Goal: Transaction & Acquisition: Purchase product/service

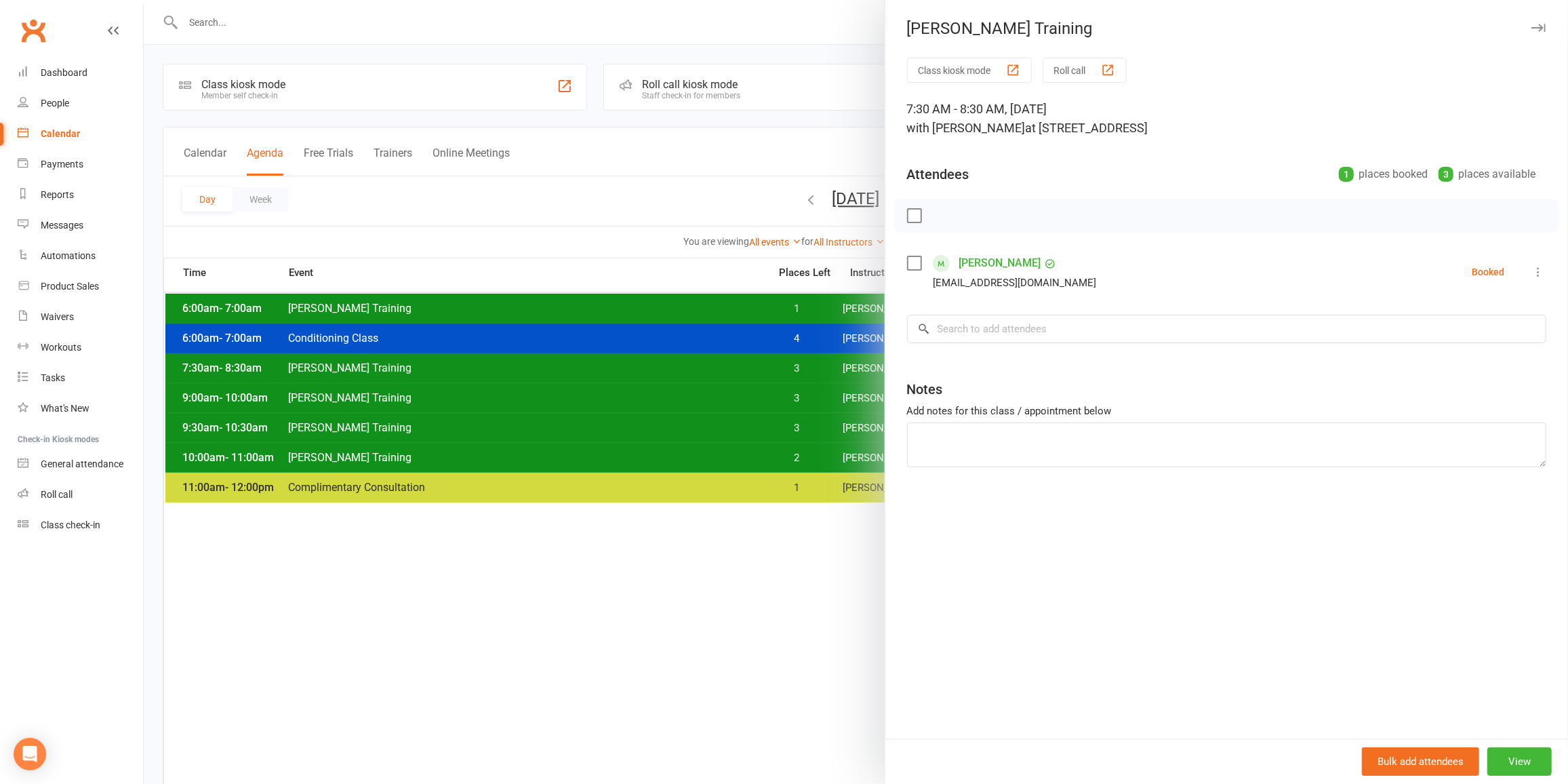
click at [675, 345] on div at bounding box center [856, 392] width 1424 height 784
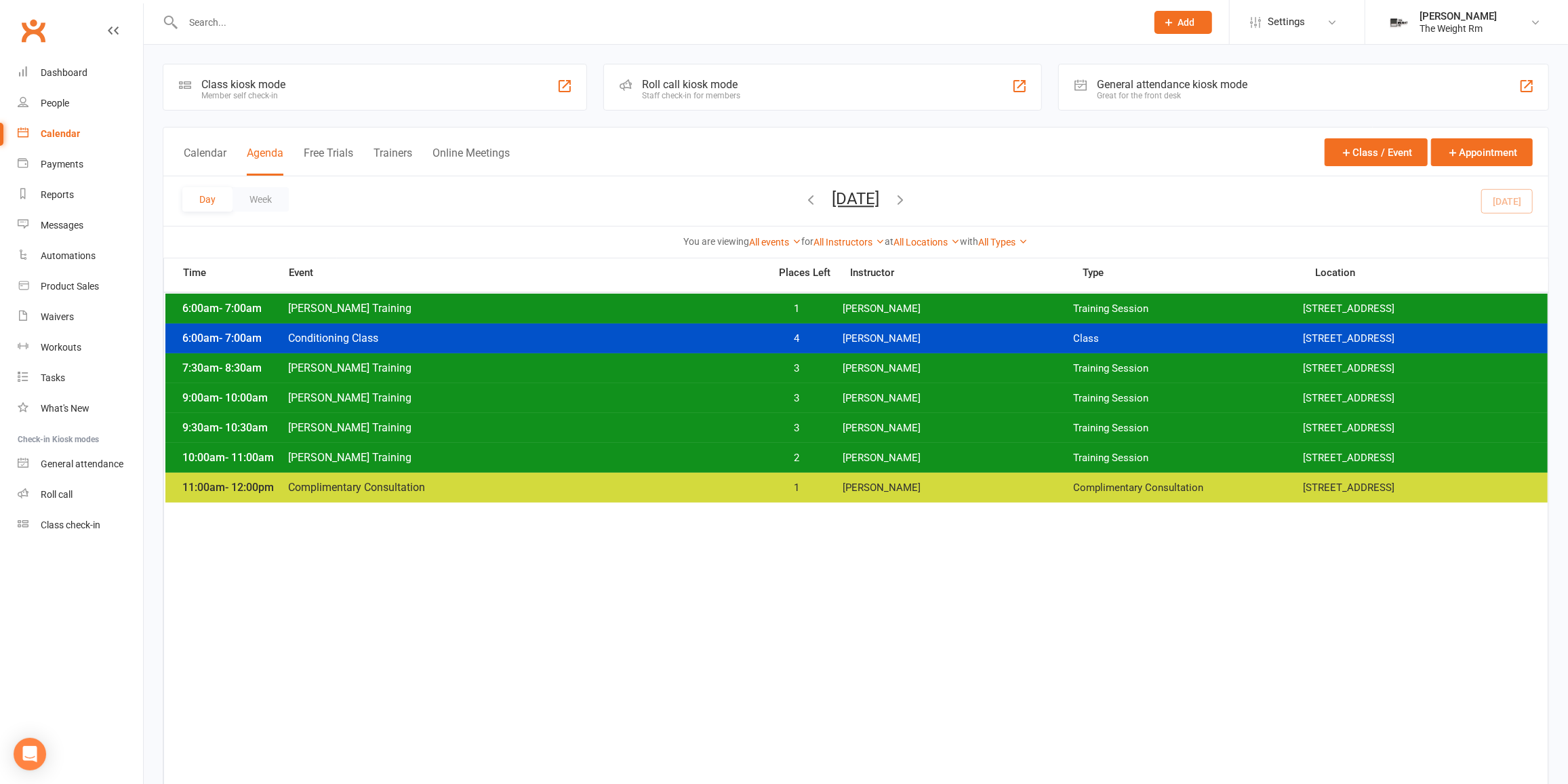
click at [684, 365] on span "Clayton Training" at bounding box center [524, 368] width 474 height 13
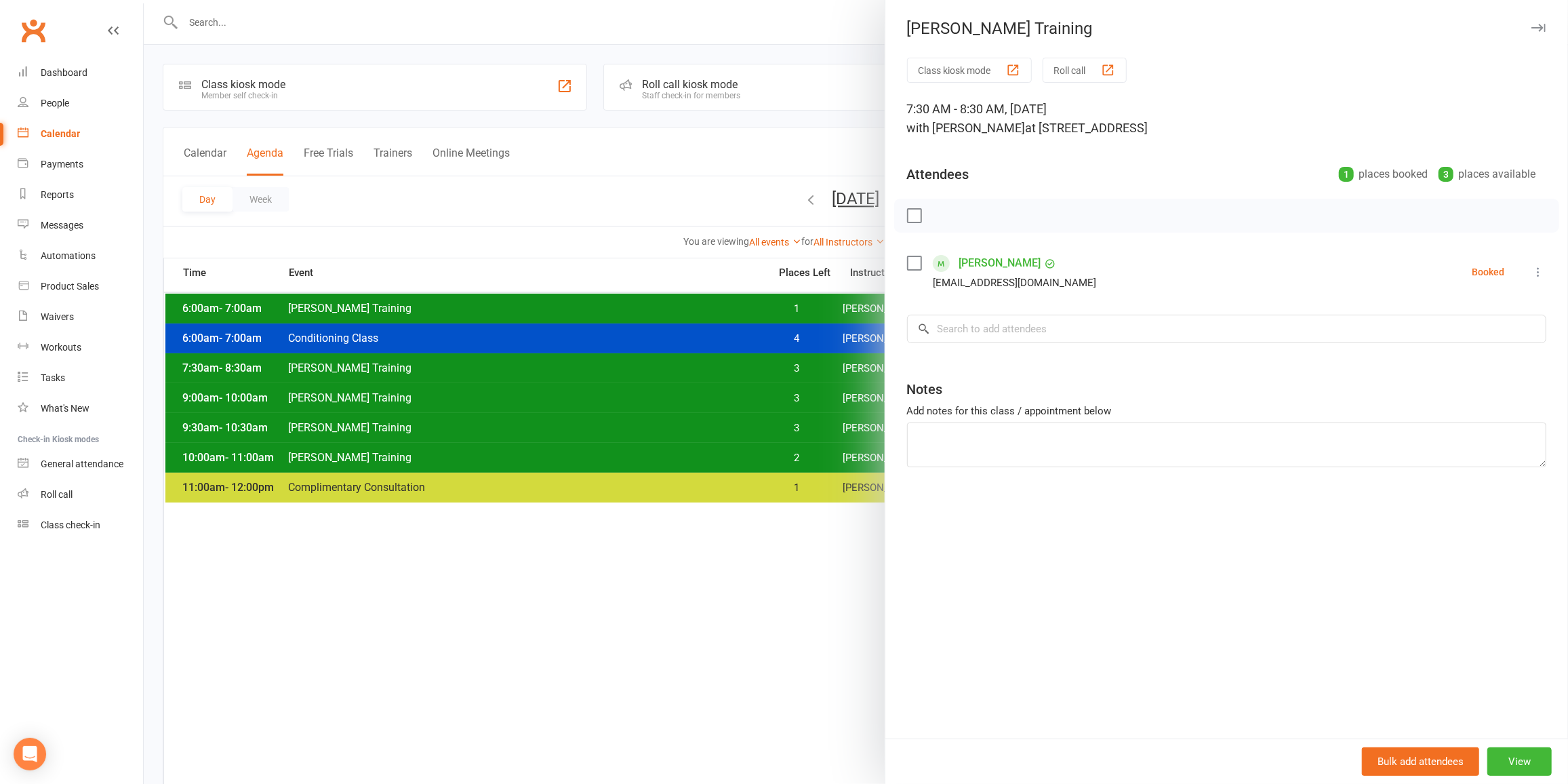
click at [683, 368] on div at bounding box center [856, 392] width 1424 height 784
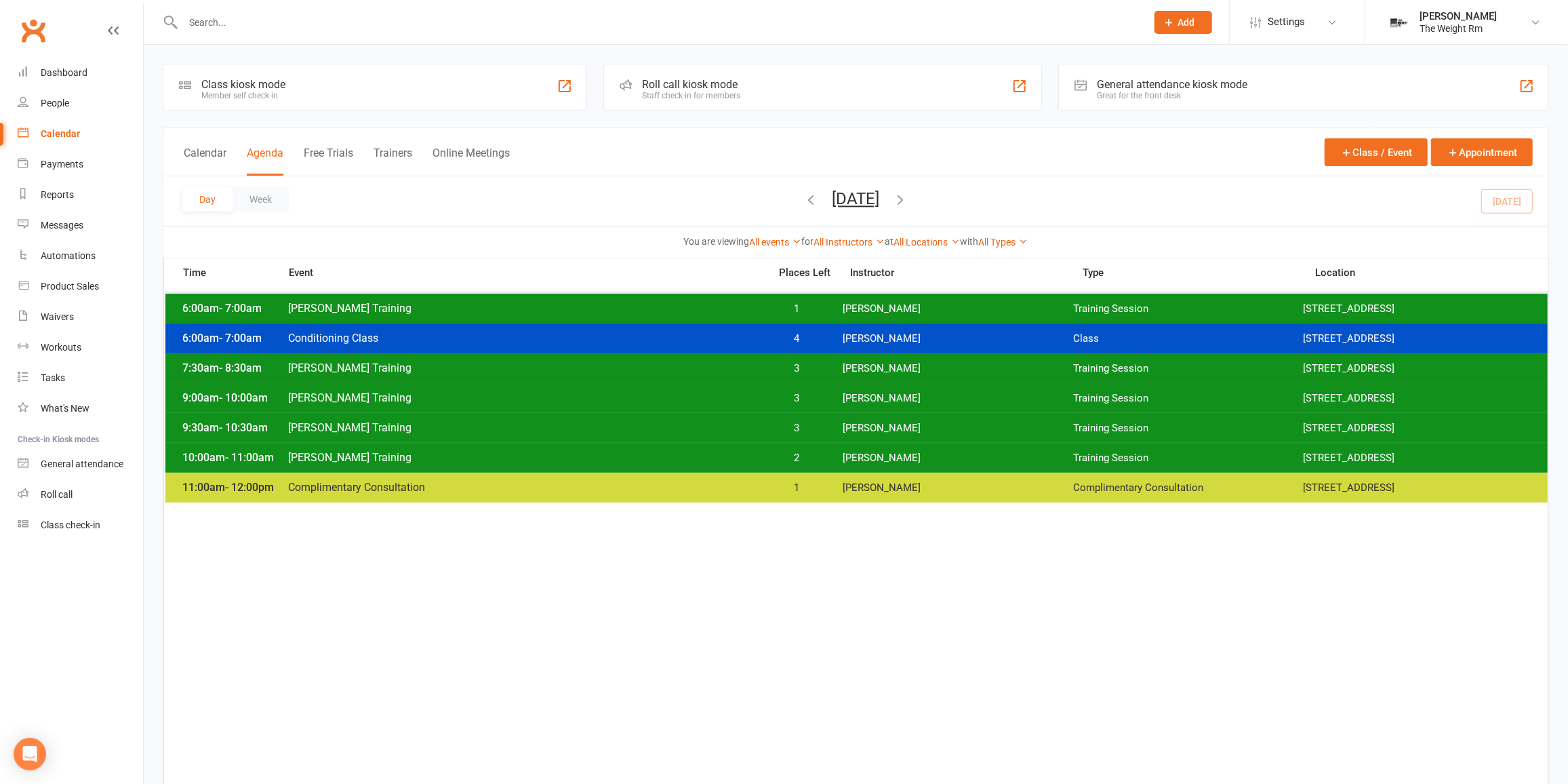
click at [683, 368] on span "Clayton Training" at bounding box center [524, 368] width 474 height 13
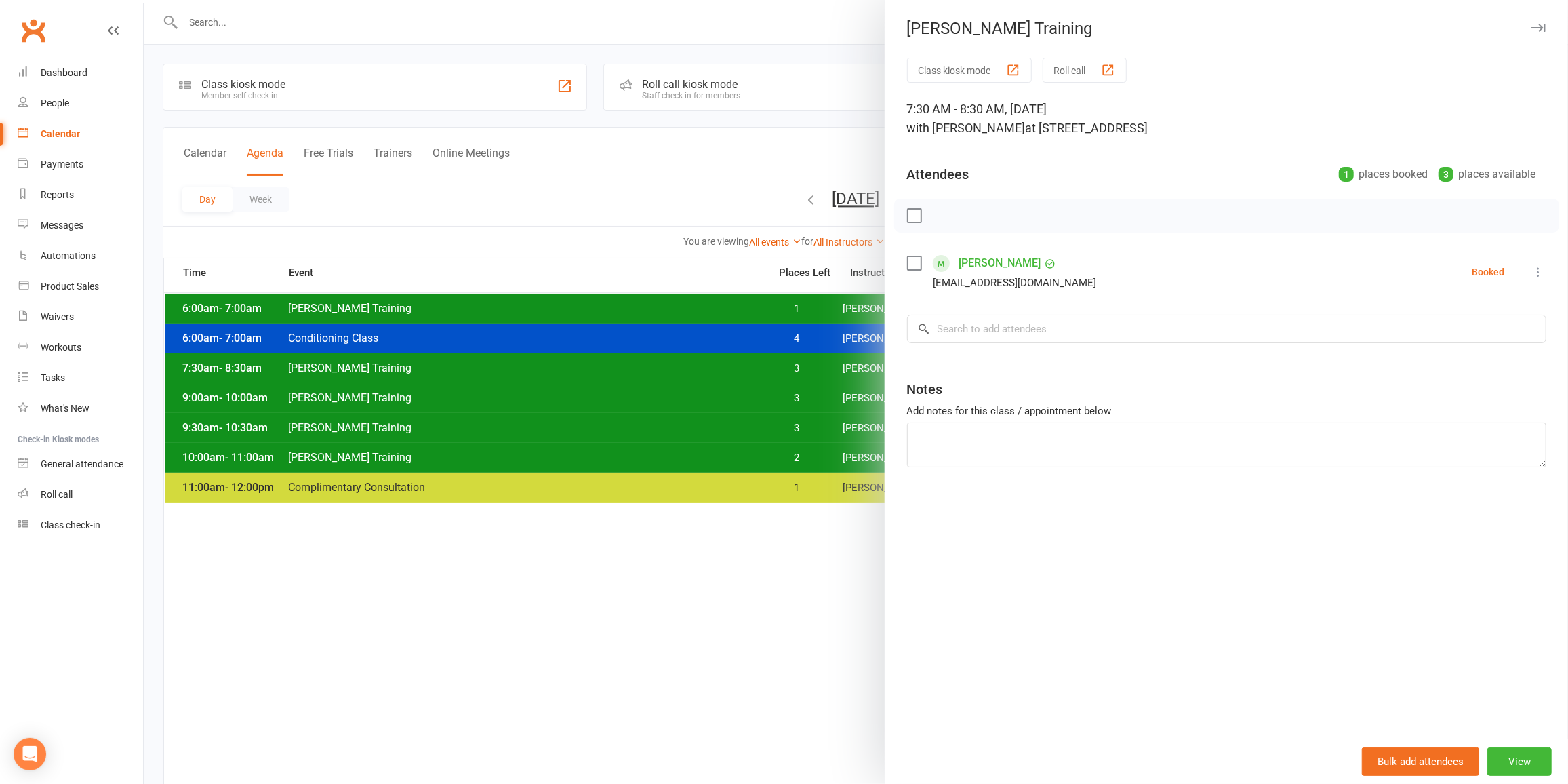
click at [683, 368] on div at bounding box center [856, 392] width 1424 height 784
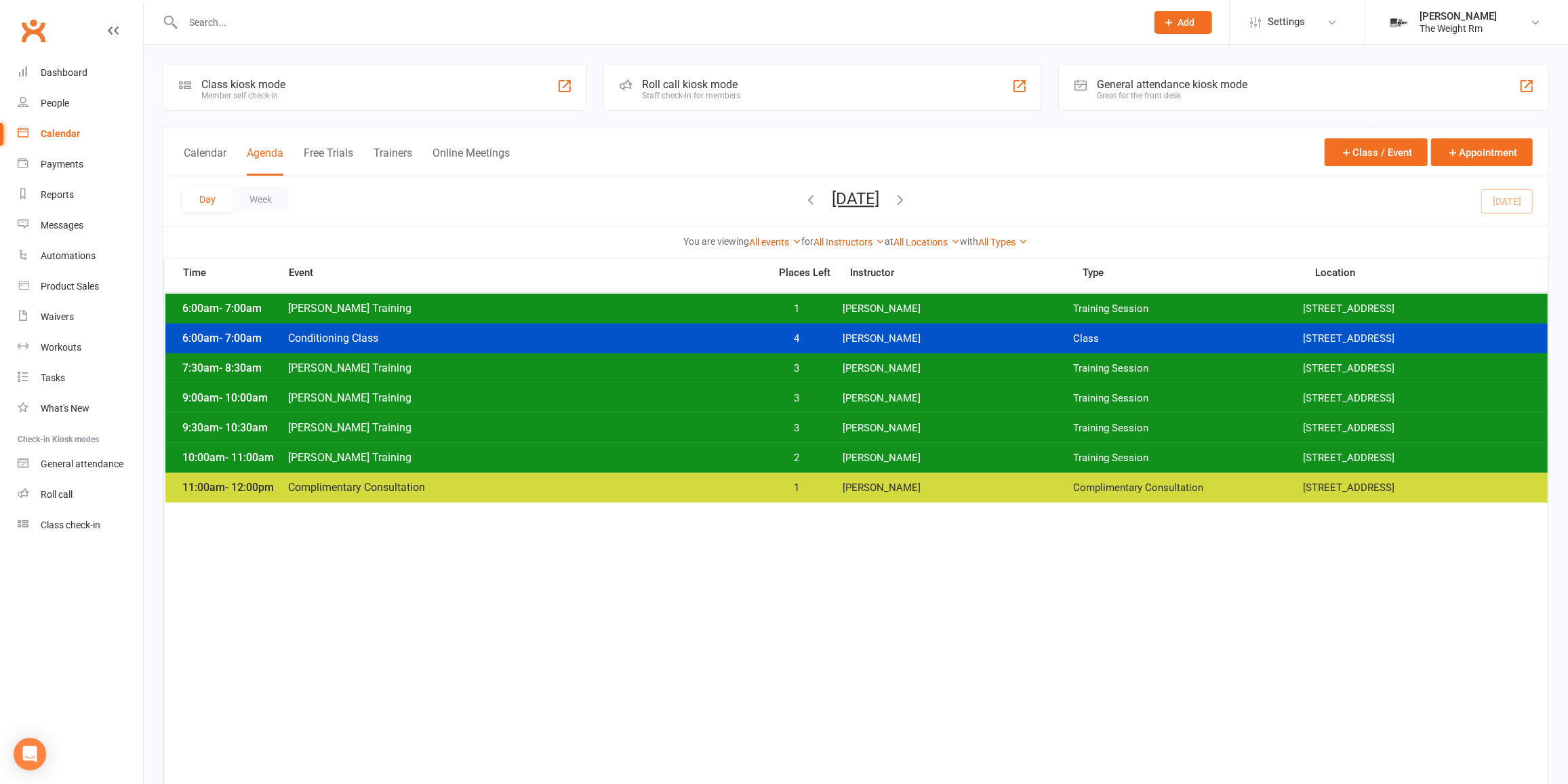
click at [684, 400] on span "Clayton Training" at bounding box center [524, 397] width 474 height 13
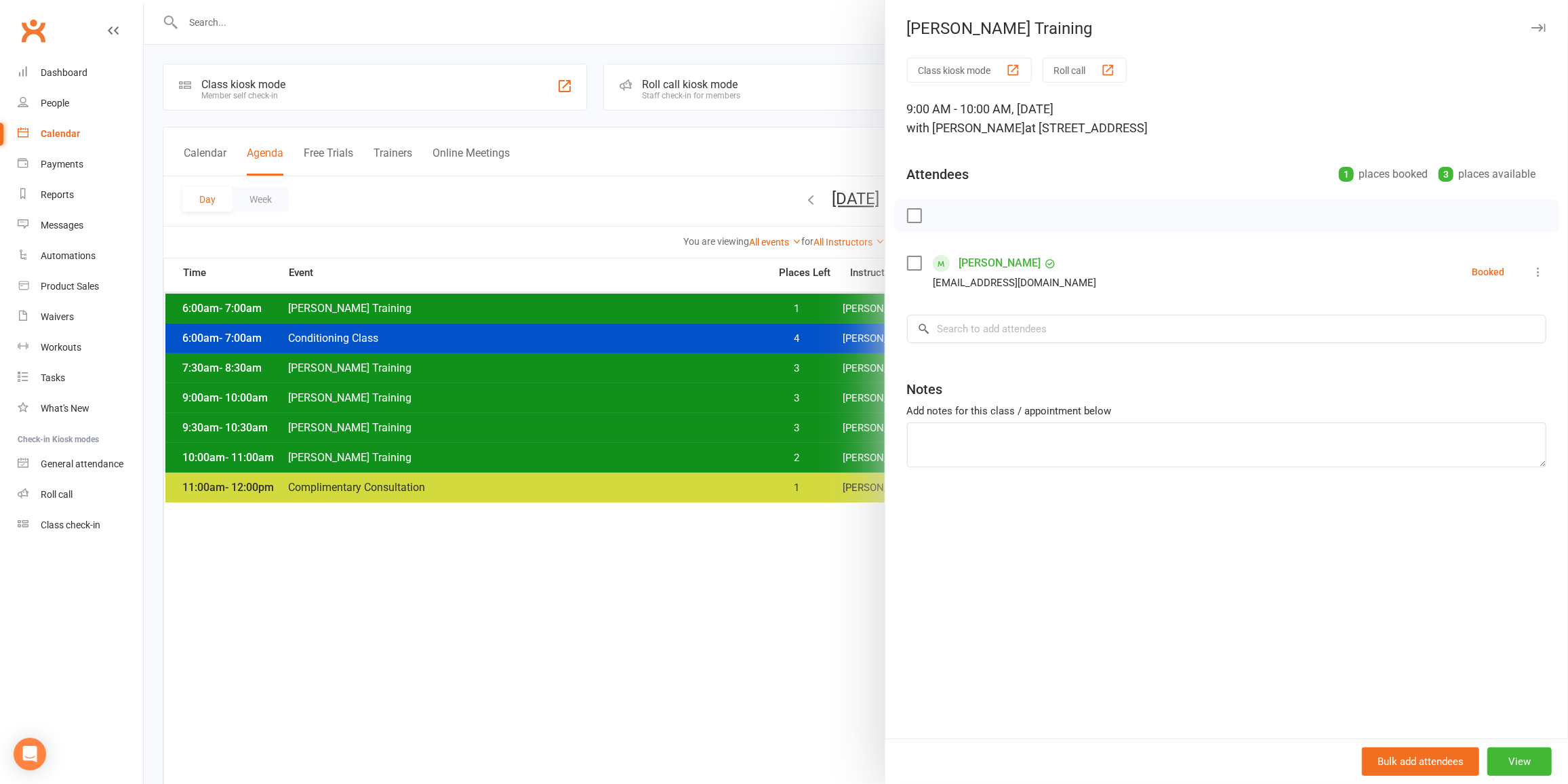
click at [684, 400] on div at bounding box center [856, 392] width 1424 height 784
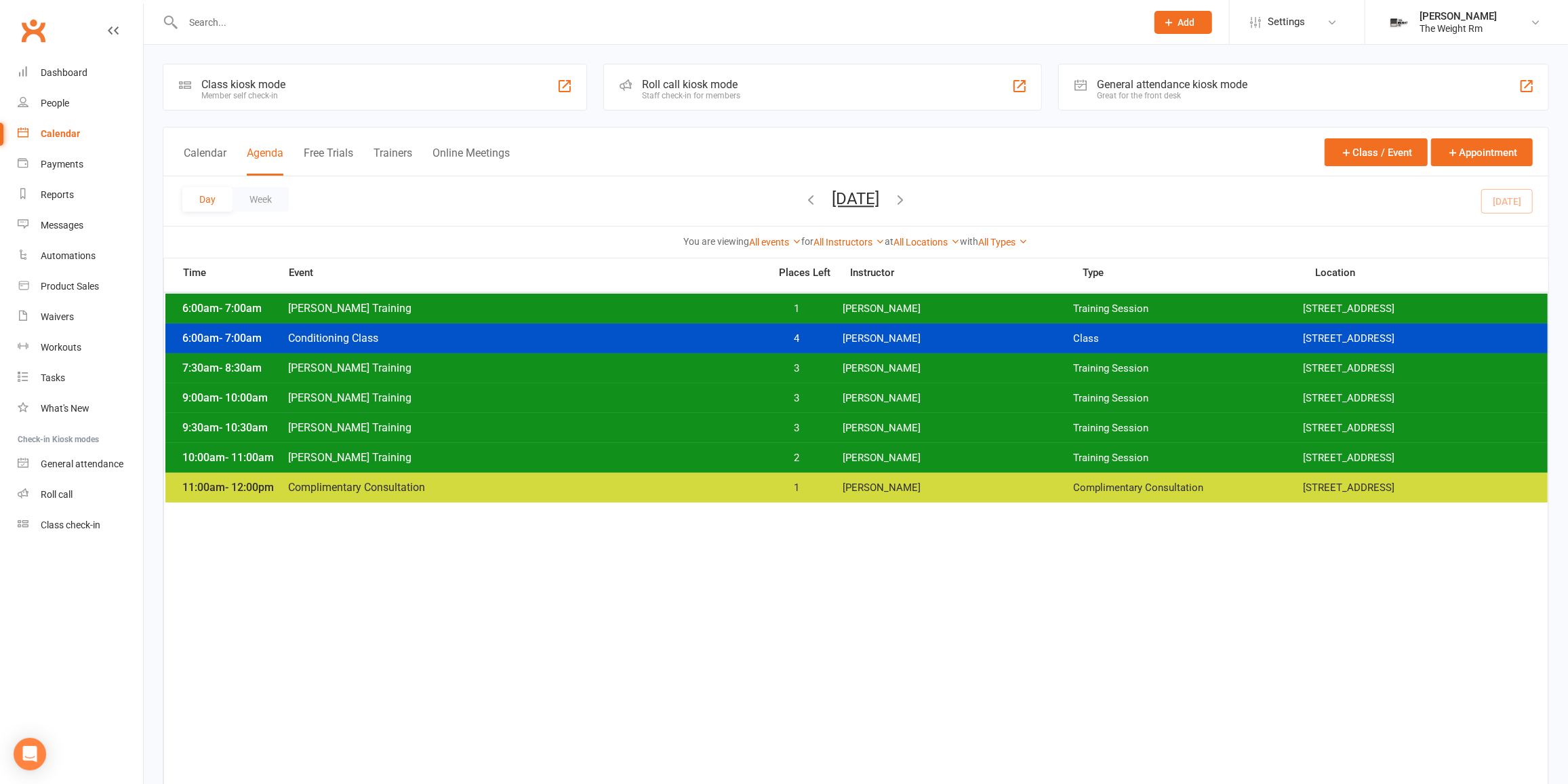
click at [684, 415] on div "9:30am - 10:30am Clayton Training 3 Clayton Moore Training Session 2531 W. 237t…" at bounding box center [857, 428] width 1383 height 29
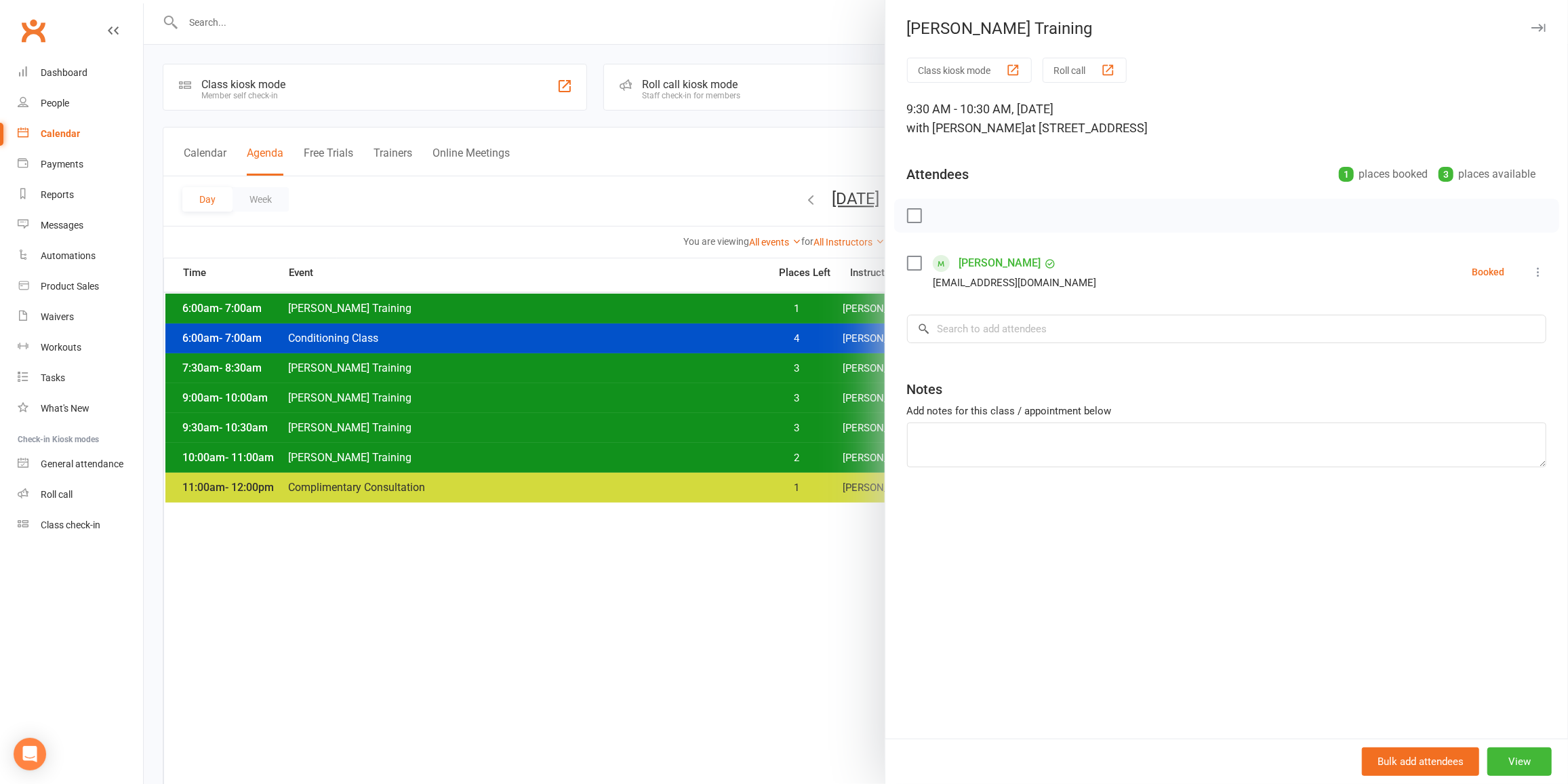
click at [683, 418] on div at bounding box center [856, 392] width 1424 height 784
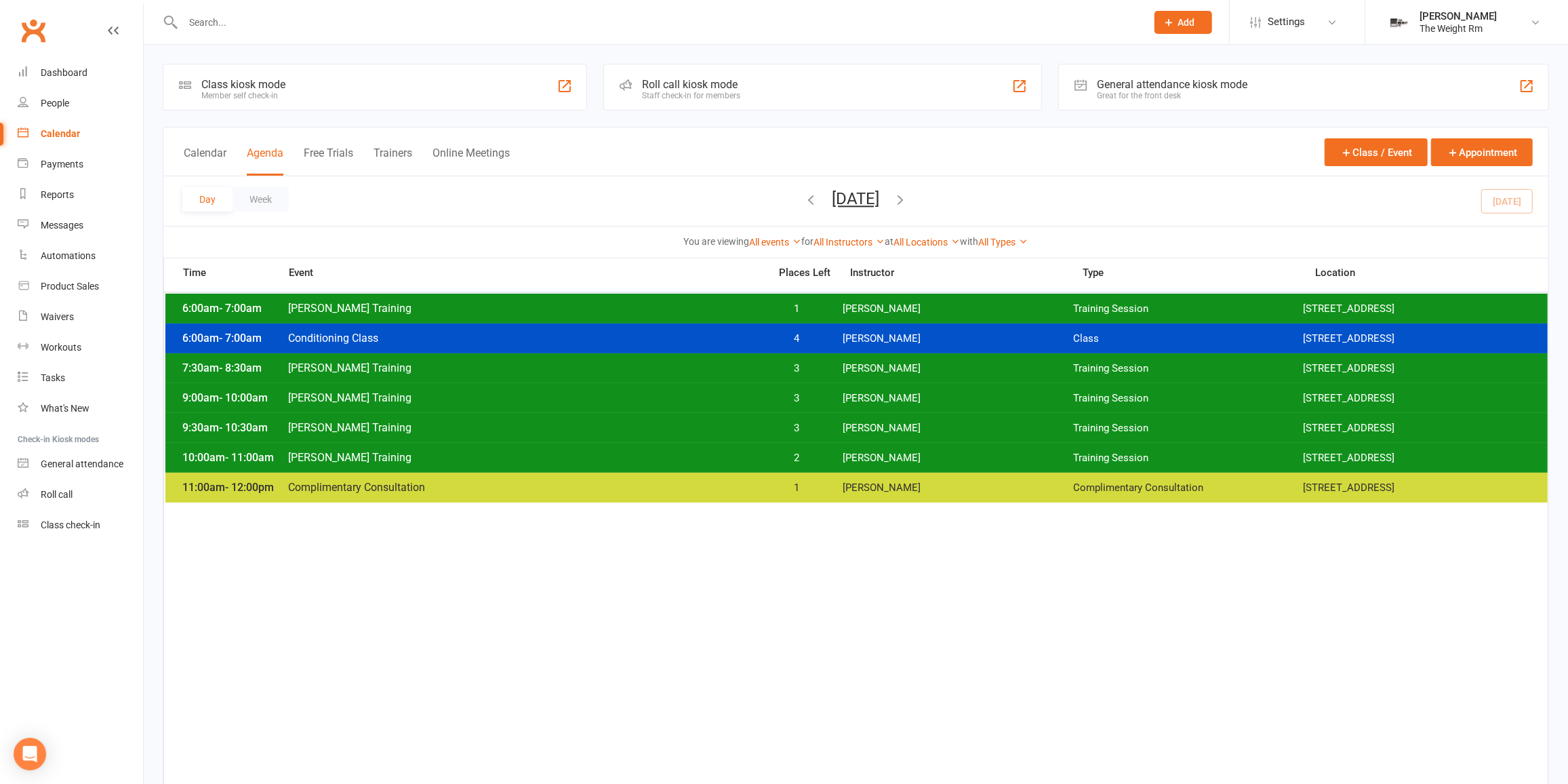
click at [753, 443] on div "10:00am - 11:00am Clayton Training 2 Clayton Moore Training Session 2531 W. 237…" at bounding box center [857, 458] width 1383 height 29
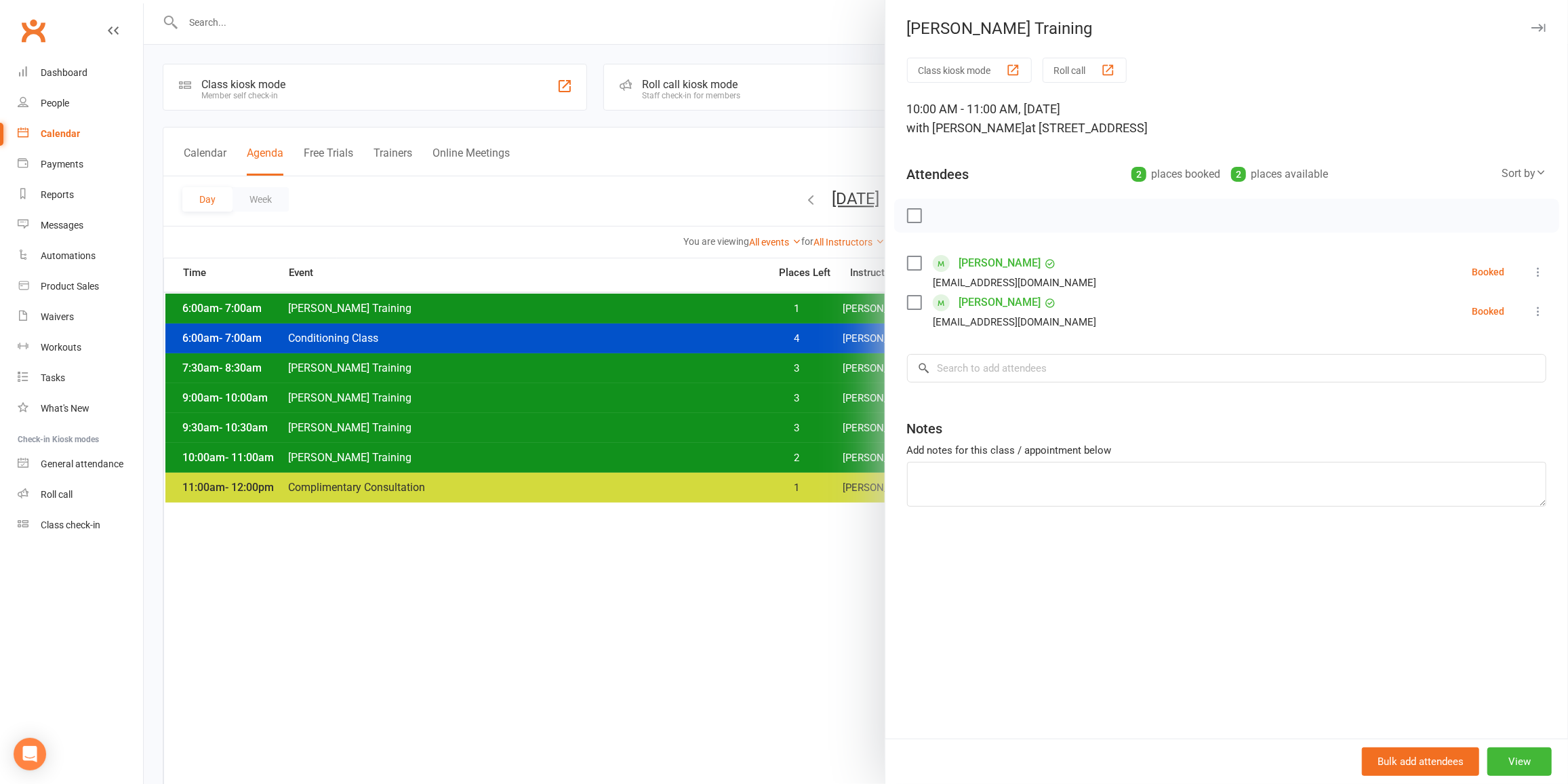
click at [763, 407] on div at bounding box center [856, 392] width 1424 height 784
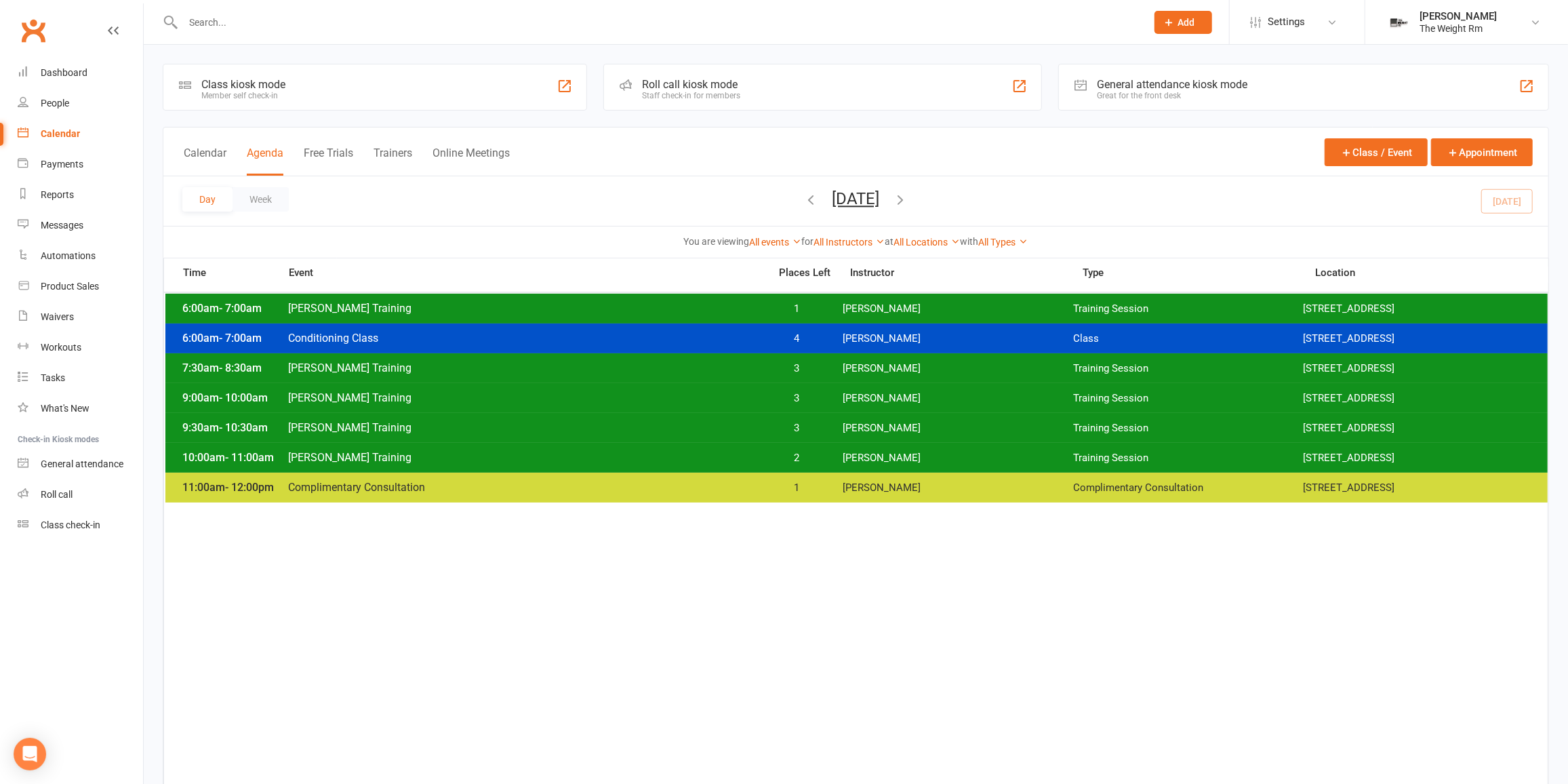
click at [774, 368] on span "3" at bounding box center [797, 369] width 71 height 13
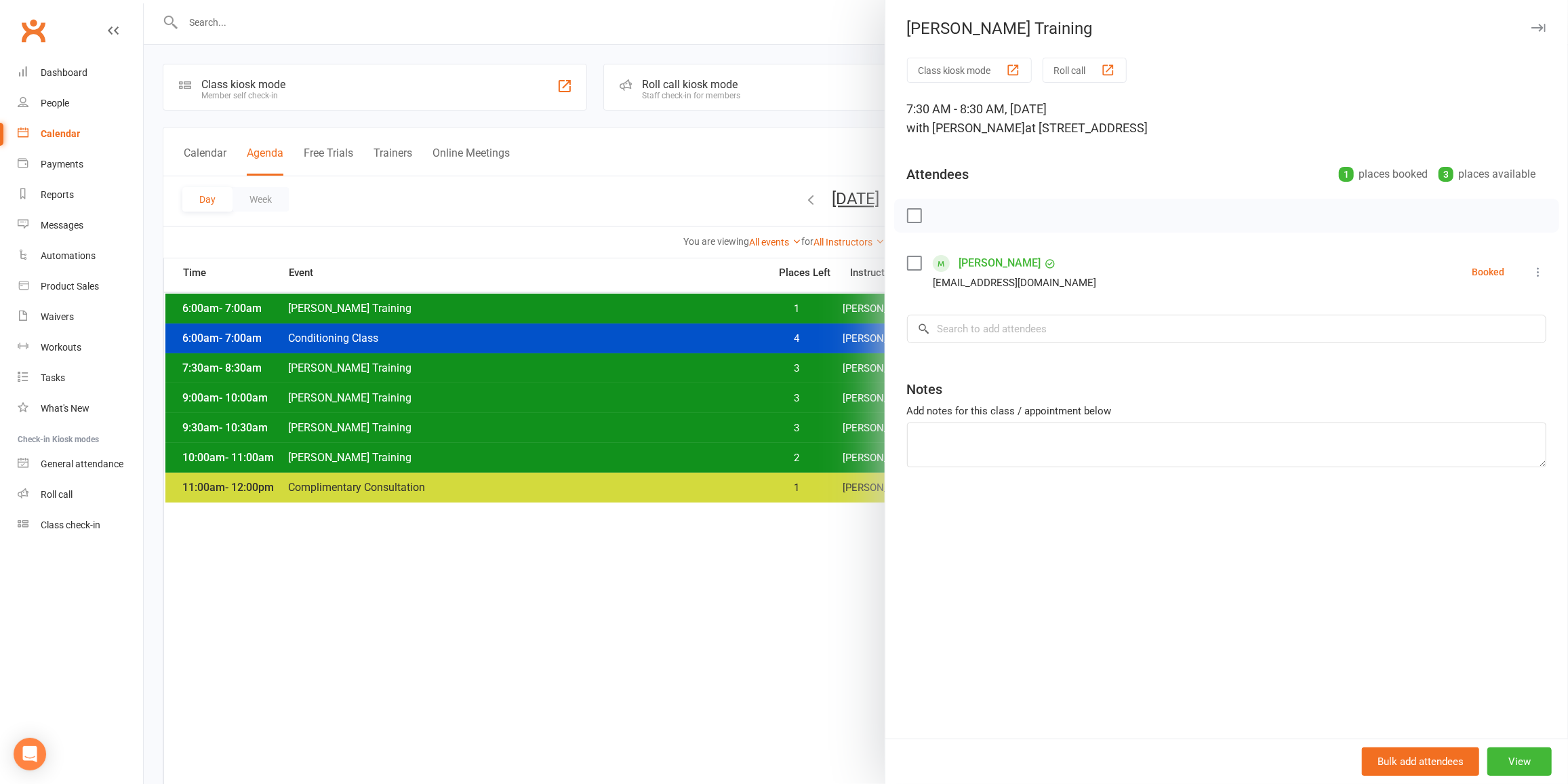
click at [774, 368] on div at bounding box center [856, 392] width 1424 height 784
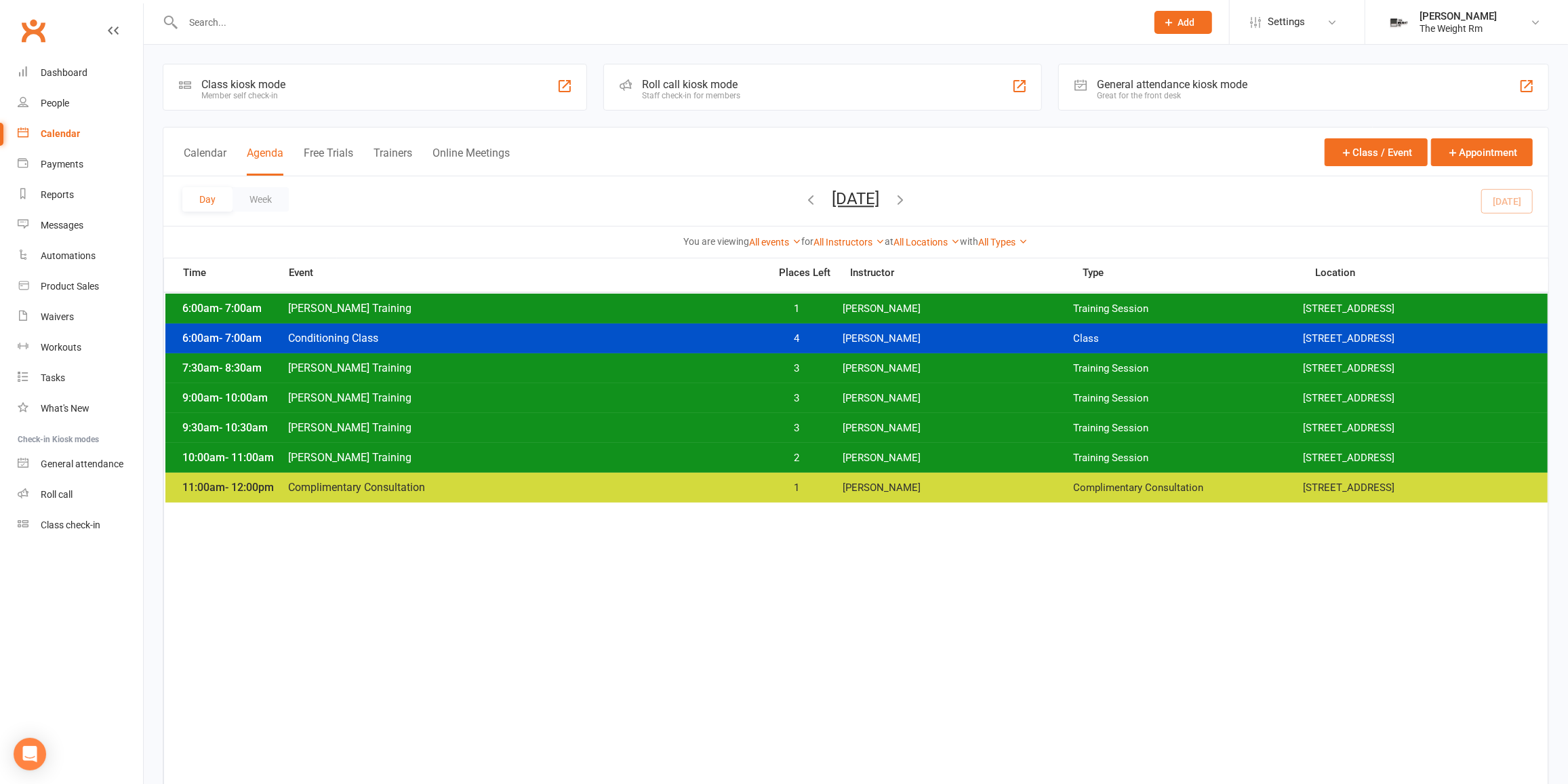
click at [777, 404] on div "9:00am - 10:00am Clayton Training 3 Clayton Moore Training Session 2531 W. 237t…" at bounding box center [857, 398] width 1383 height 29
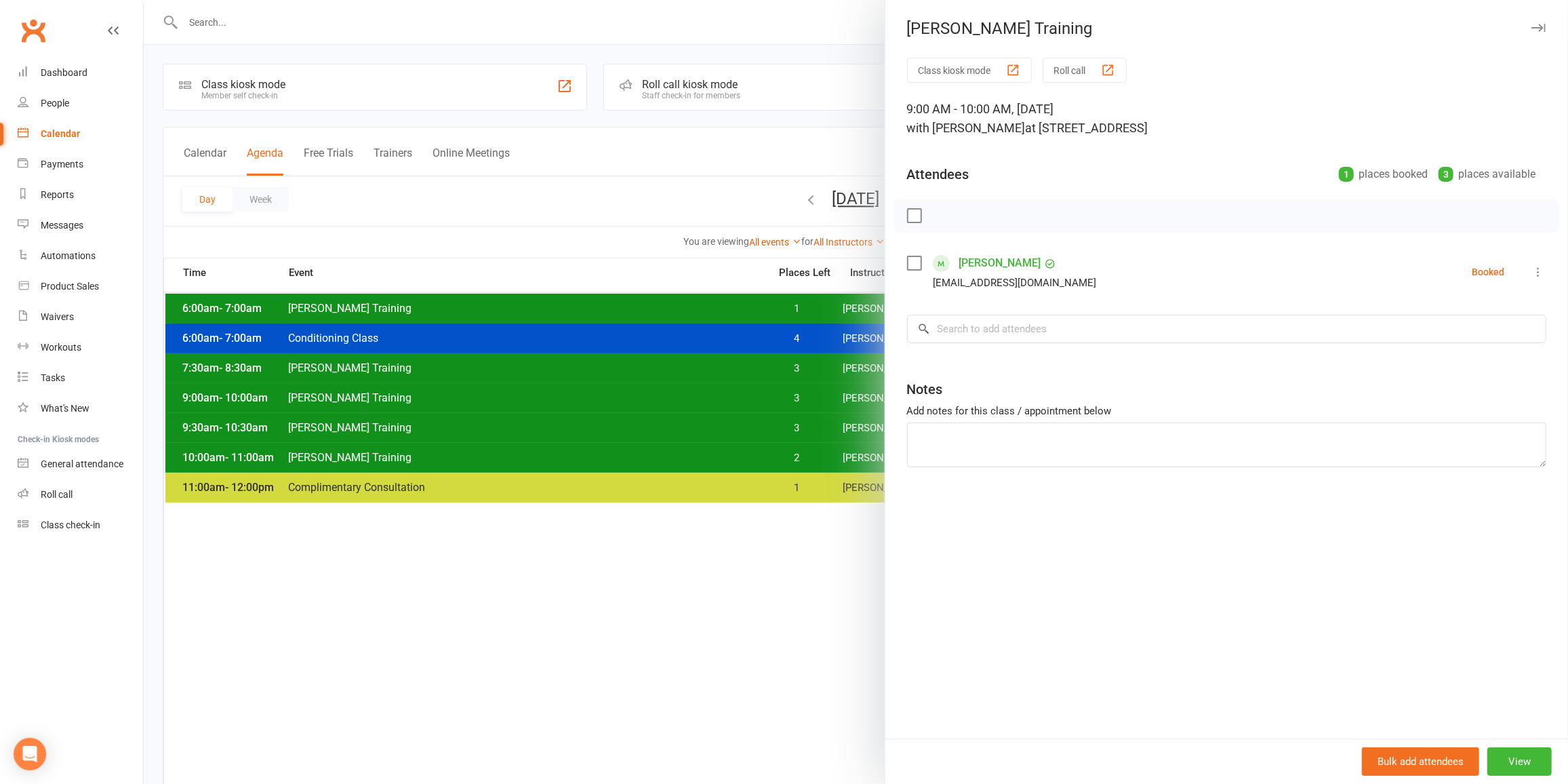
click at [777, 404] on div at bounding box center [856, 392] width 1424 height 784
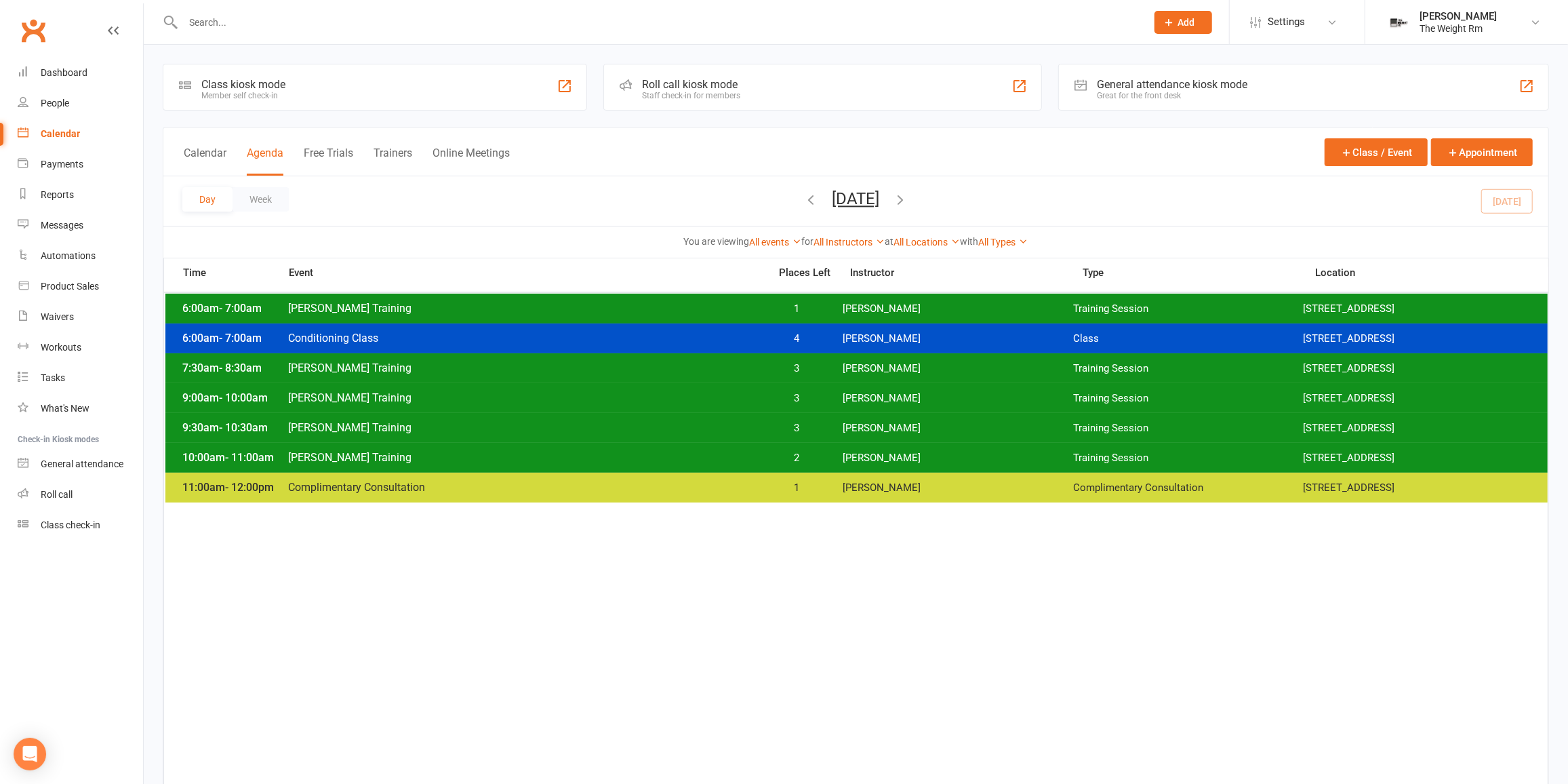
click at [775, 428] on span "3" at bounding box center [797, 428] width 71 height 13
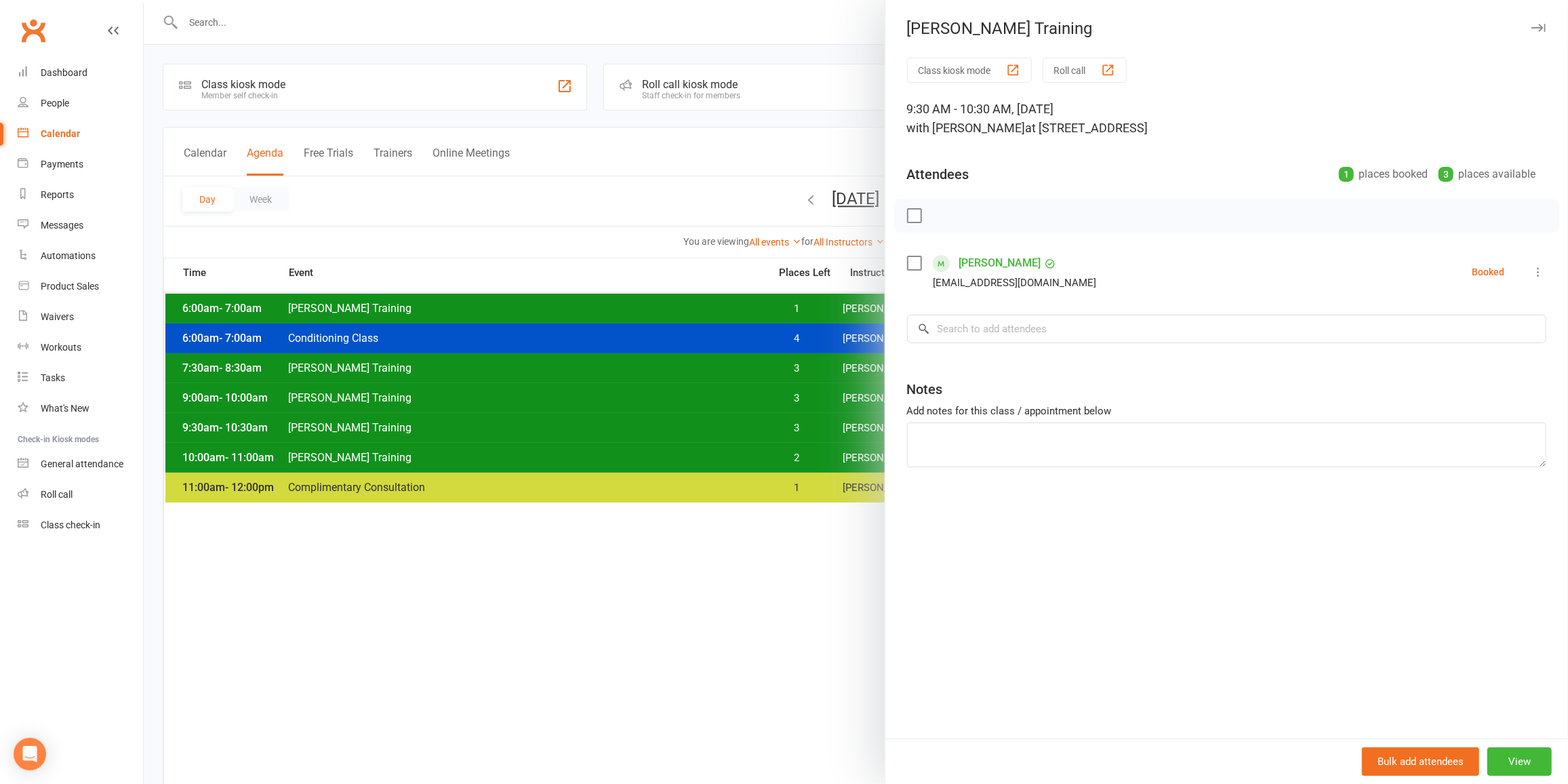
click at [742, 409] on div at bounding box center [856, 392] width 1424 height 784
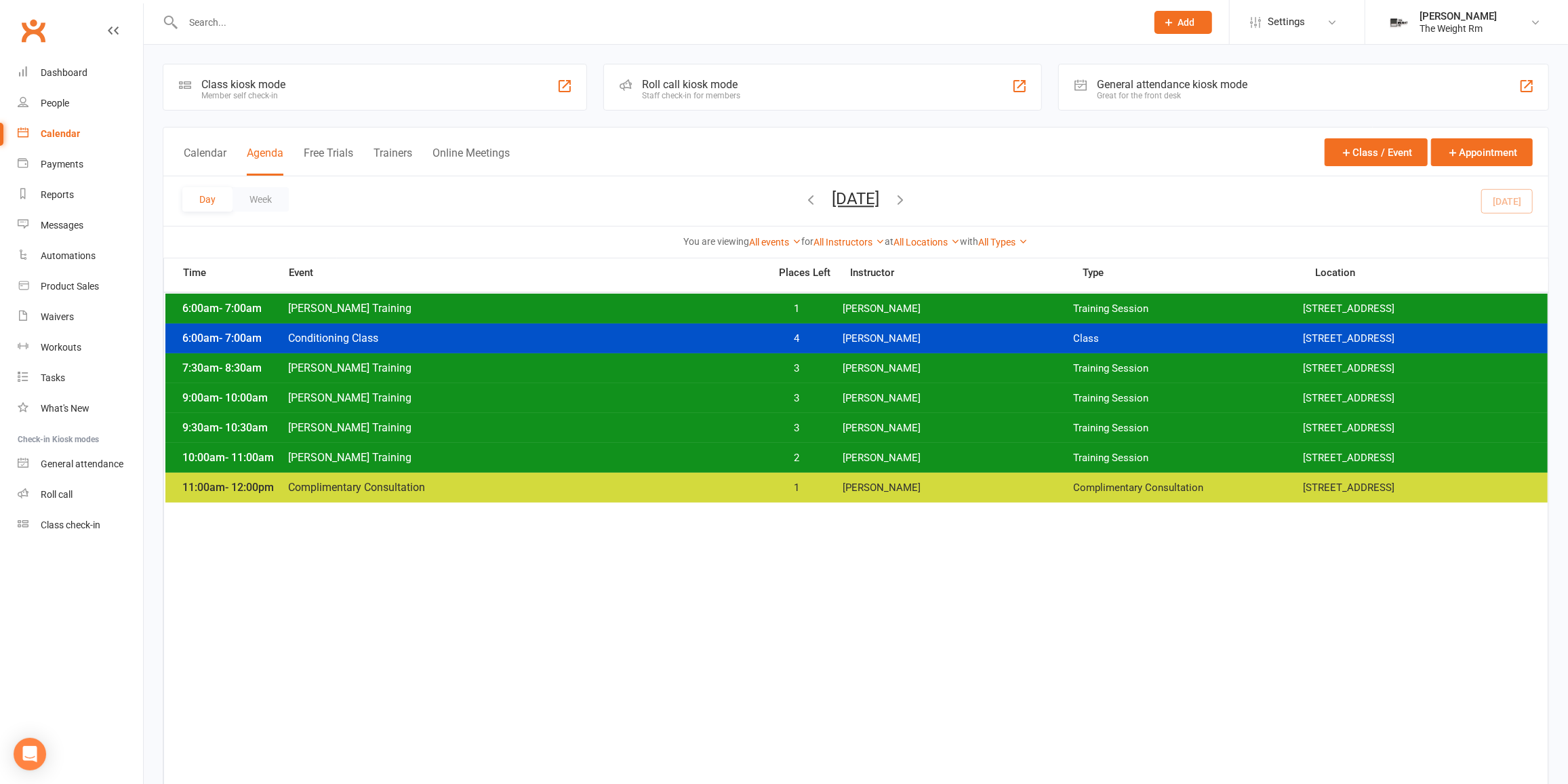
click at [729, 456] on span "Clayton Training" at bounding box center [524, 457] width 474 height 13
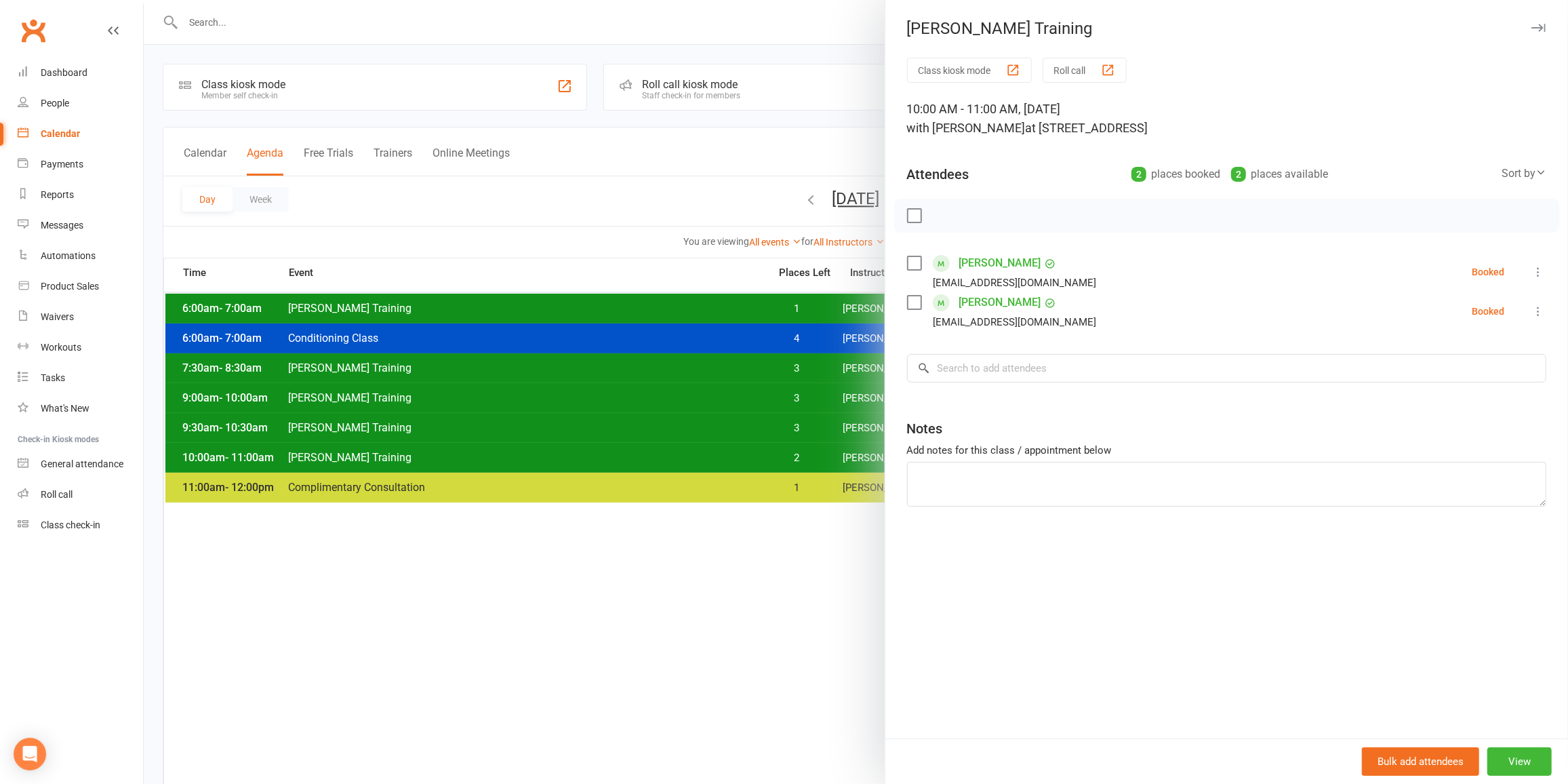
click at [1532, 29] on icon "button" at bounding box center [1539, 28] width 14 height 8
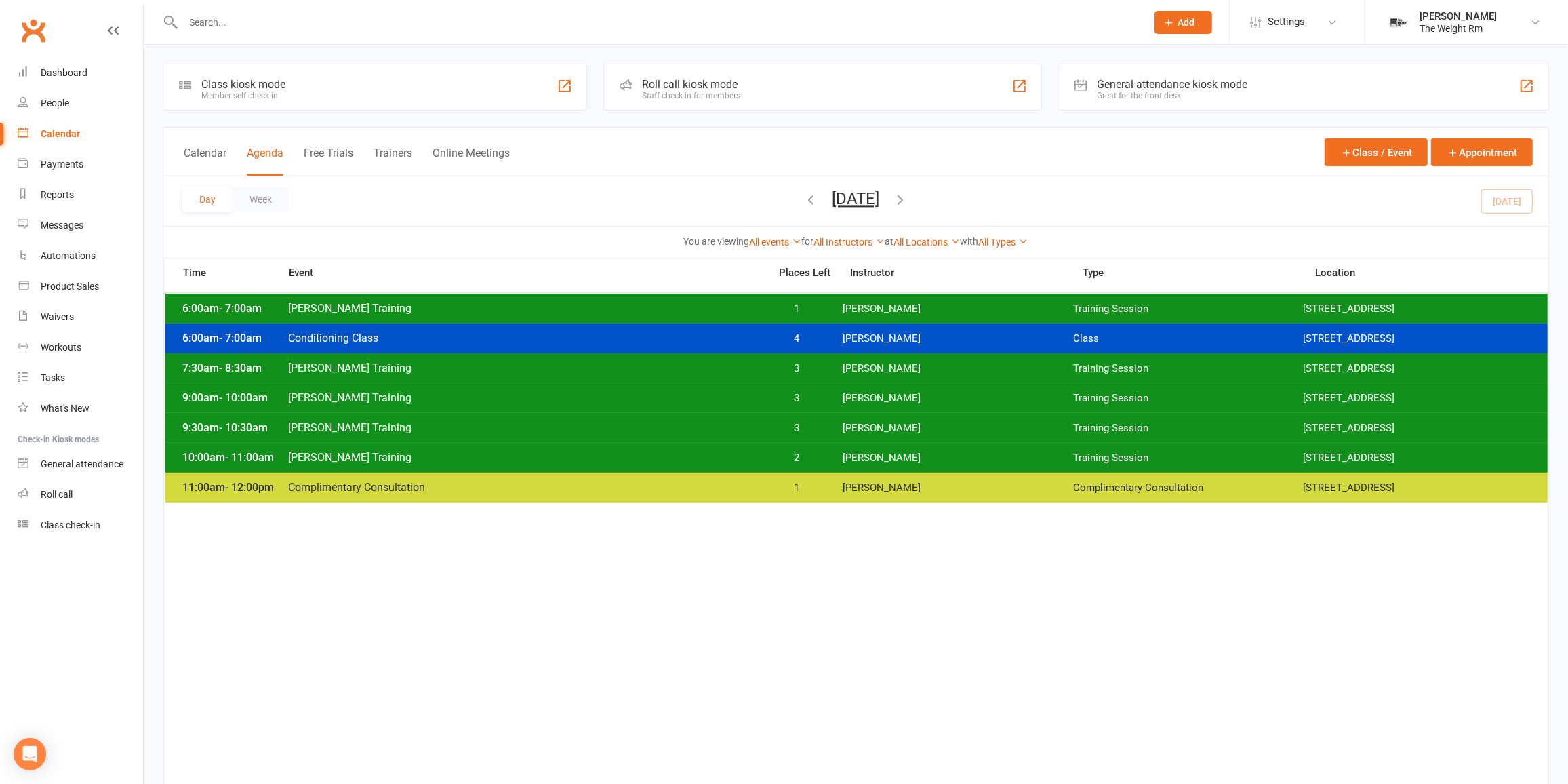
click at [91, 138] on link "Calendar" at bounding box center [81, 134] width 126 height 30
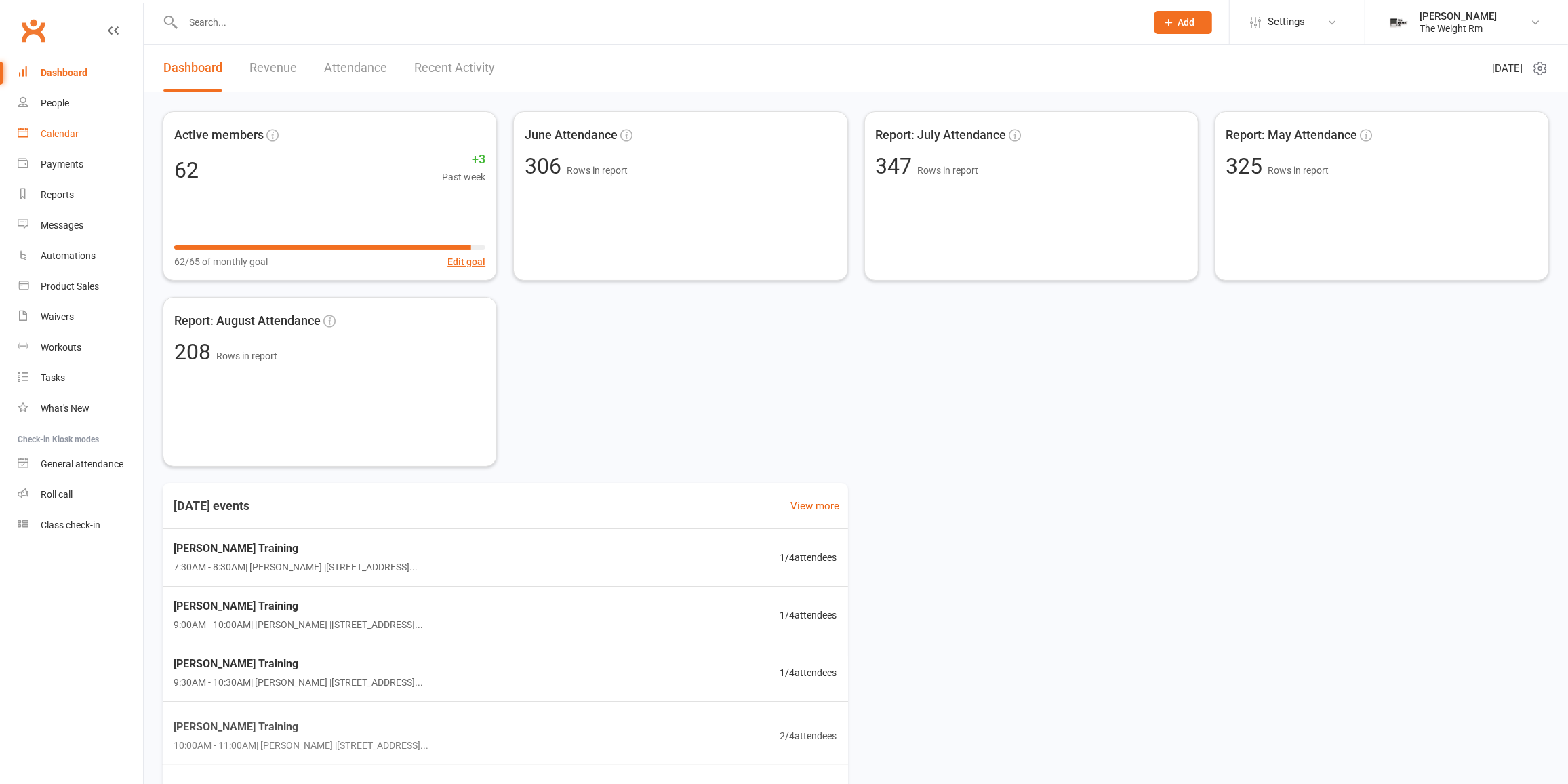
click at [109, 124] on link "Calendar" at bounding box center [81, 134] width 126 height 30
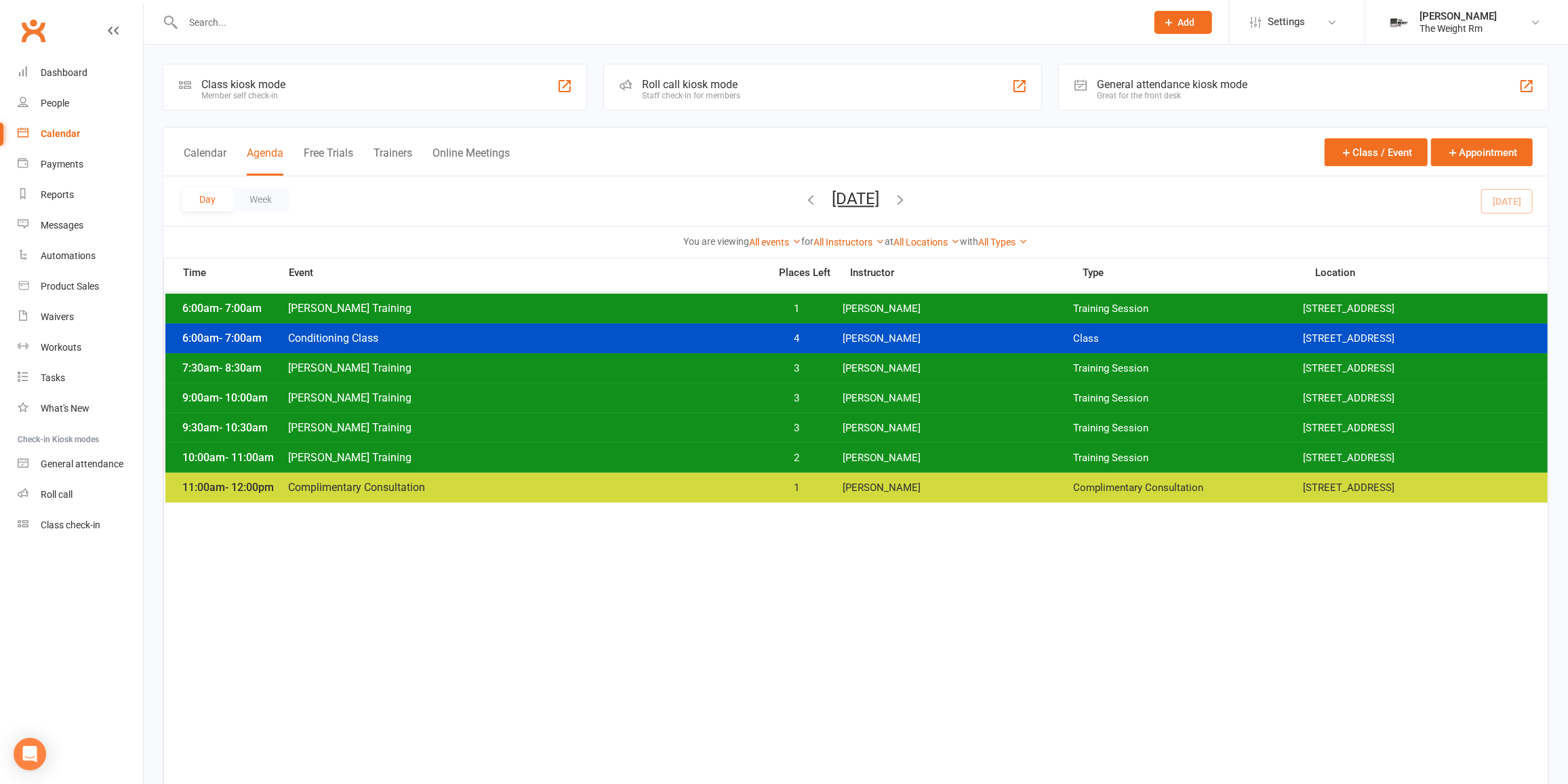
click at [881, 369] on span "Clayton Moore" at bounding box center [957, 369] width 230 height 13
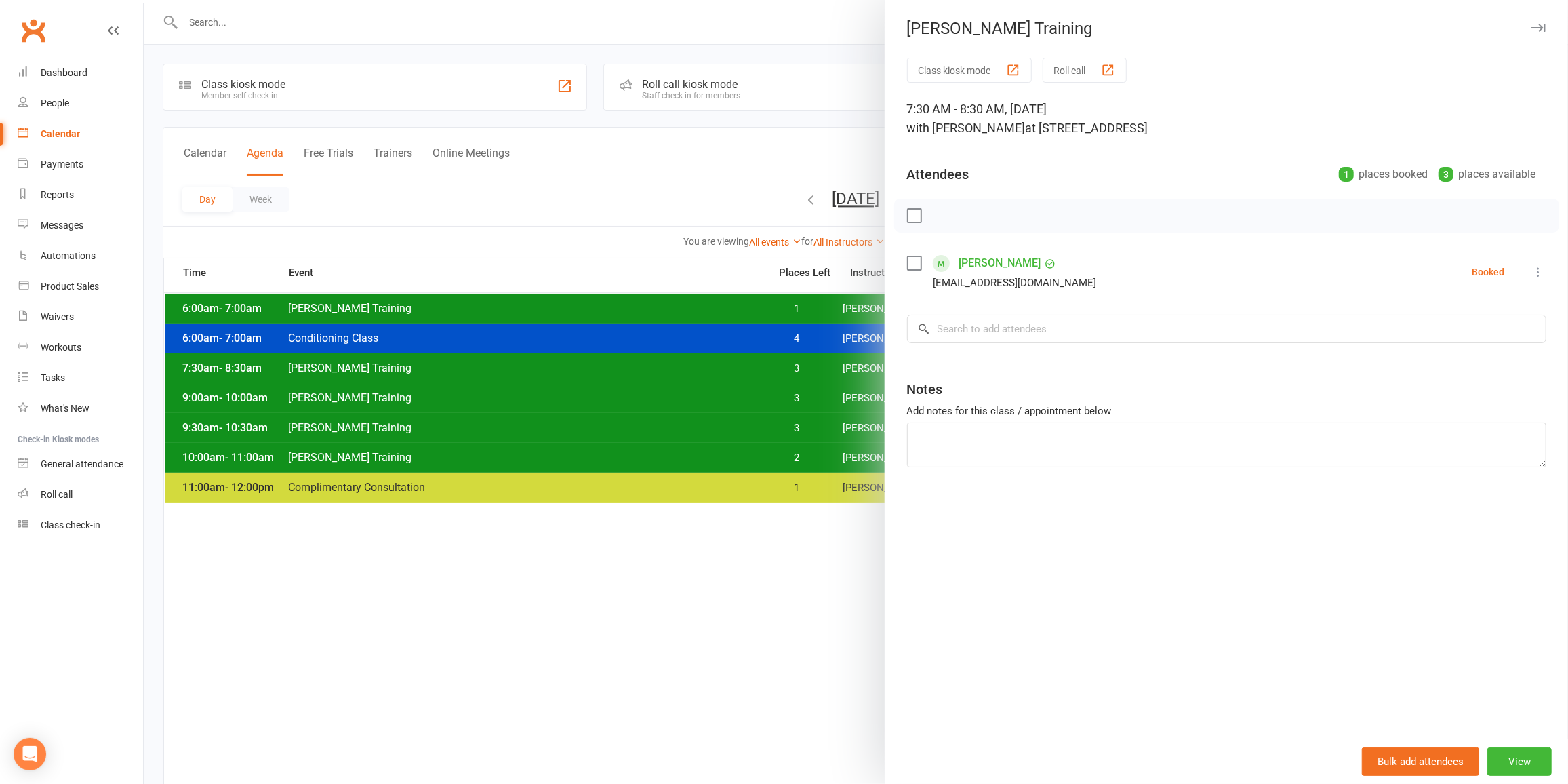
click at [794, 361] on div at bounding box center [856, 392] width 1424 height 784
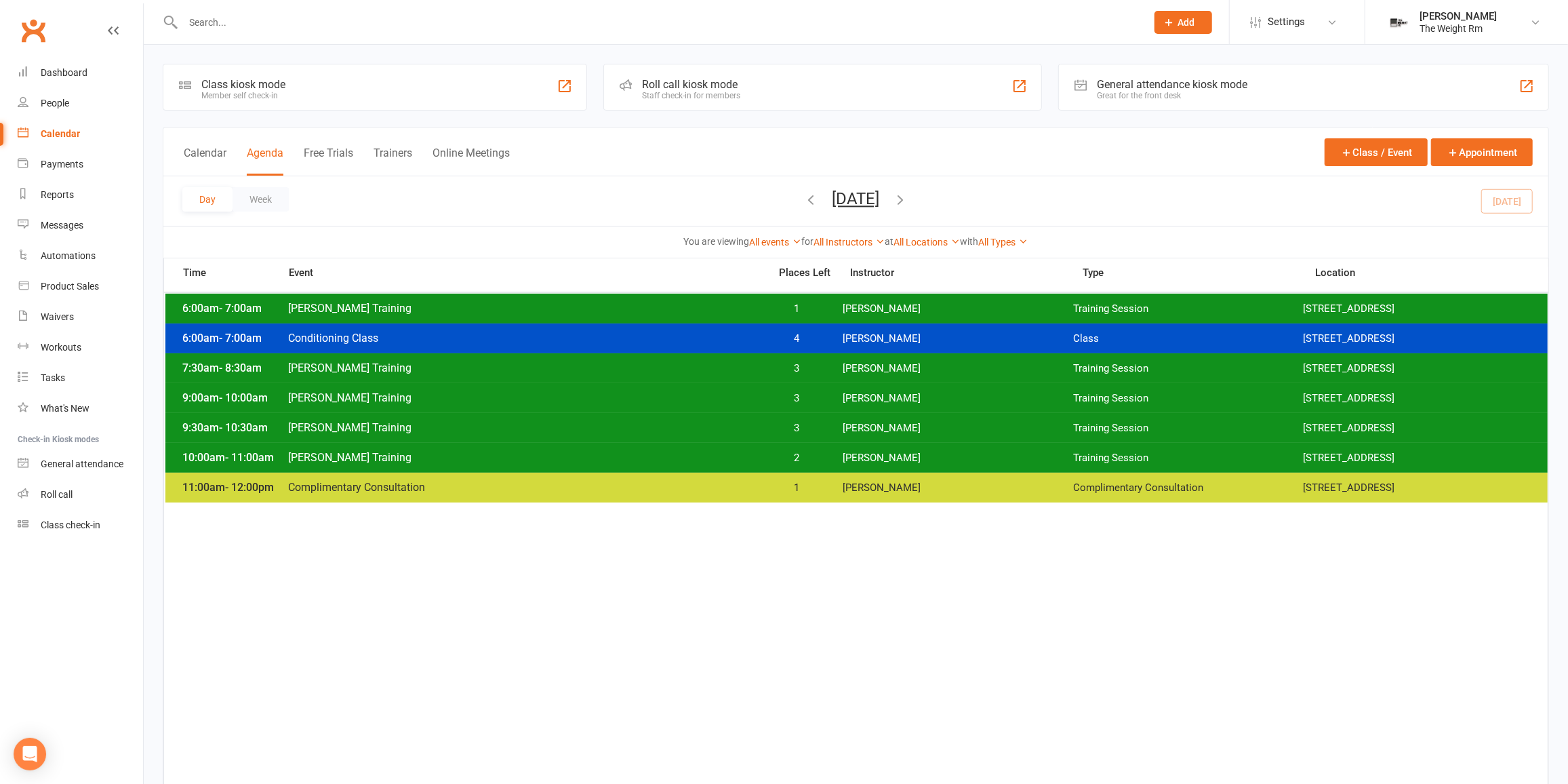
click at [802, 397] on span "3" at bounding box center [797, 398] width 71 height 13
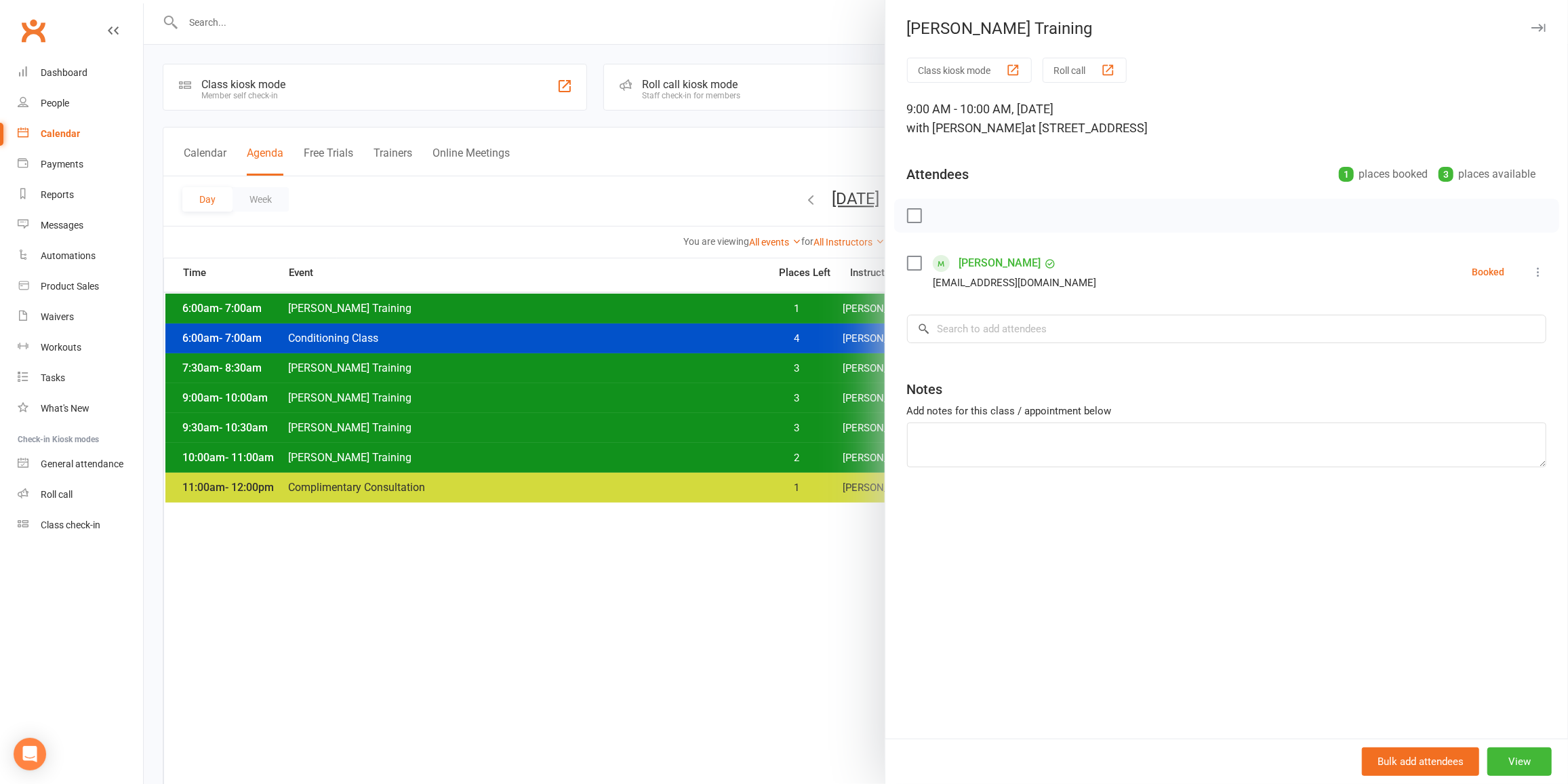
click at [801, 398] on div at bounding box center [856, 392] width 1424 height 784
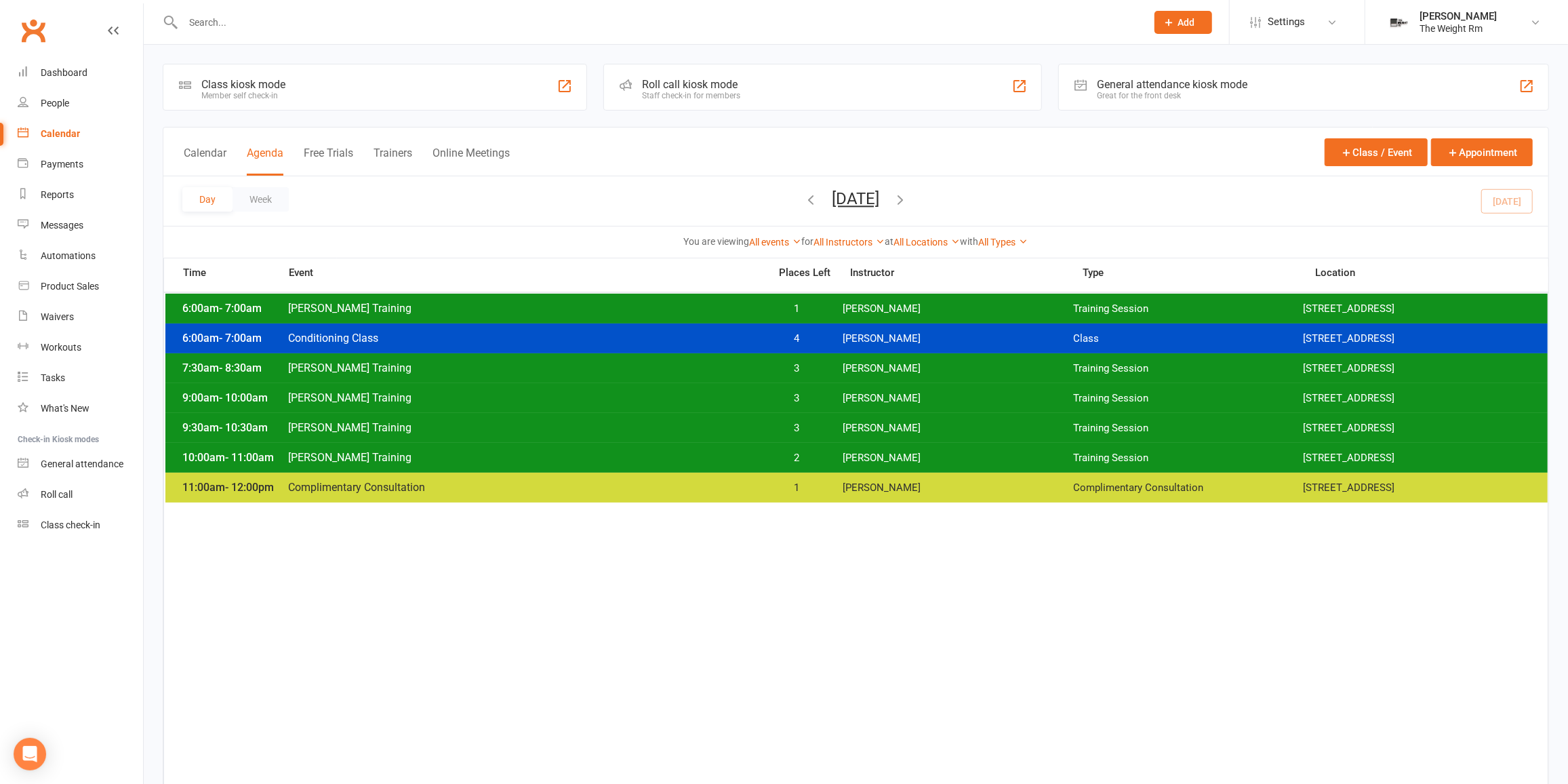
click at [815, 426] on span "3" at bounding box center [797, 428] width 71 height 13
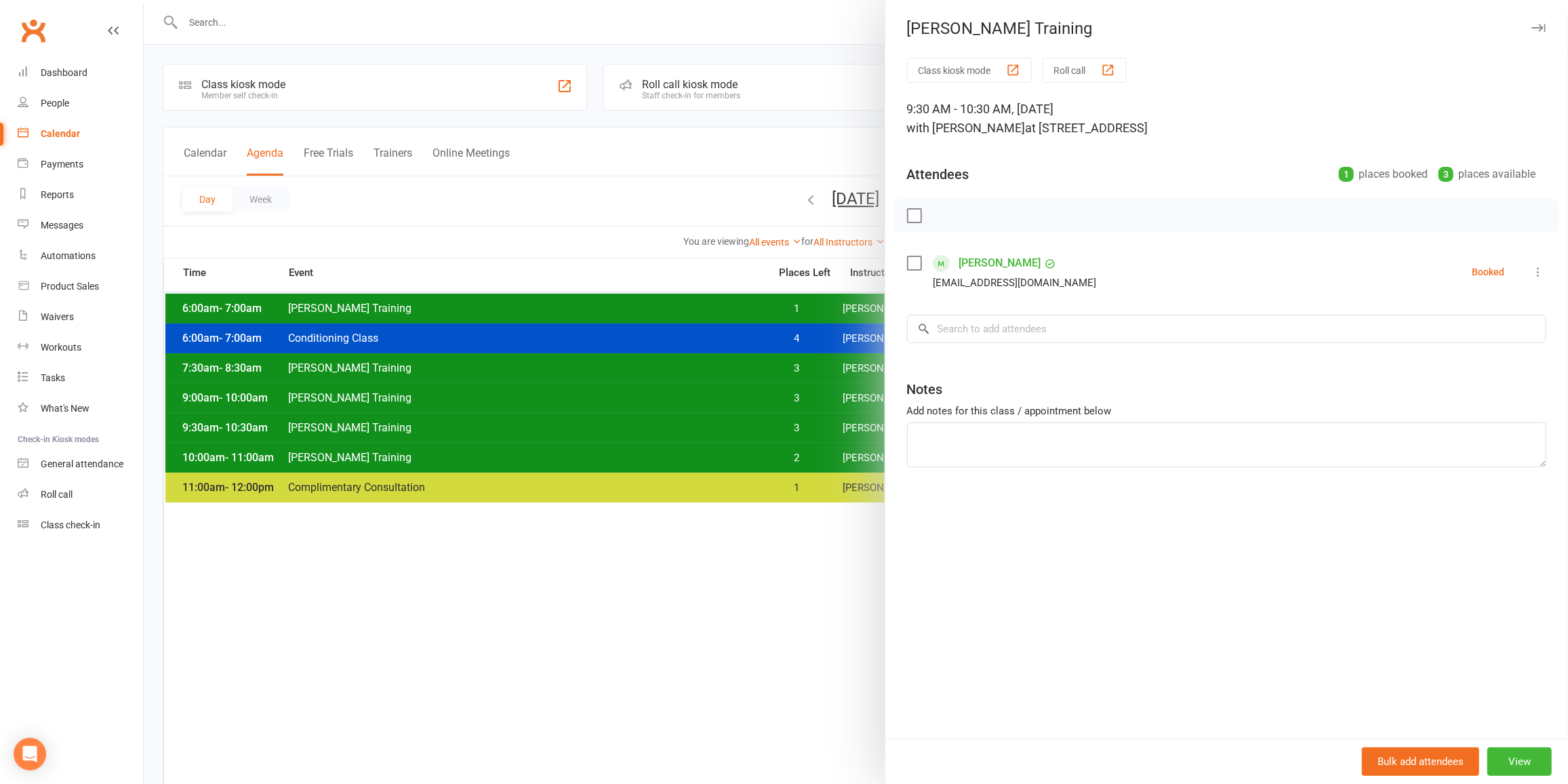
click at [78, 134] on link "Calendar" at bounding box center [81, 134] width 126 height 30
click at [258, 151] on div at bounding box center [856, 392] width 1424 height 784
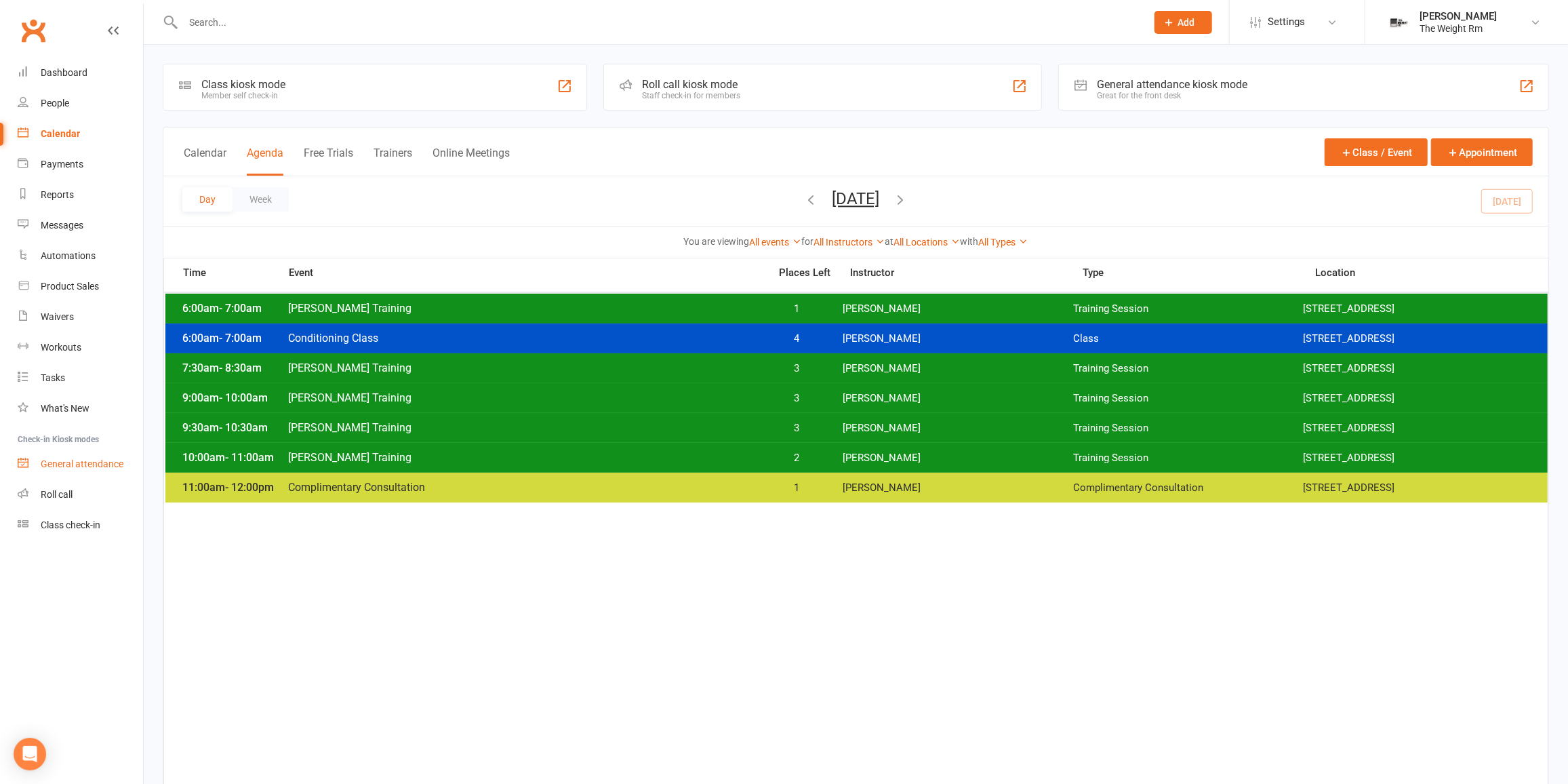
click at [86, 463] on div "General attendance" at bounding box center [81, 464] width 83 height 11
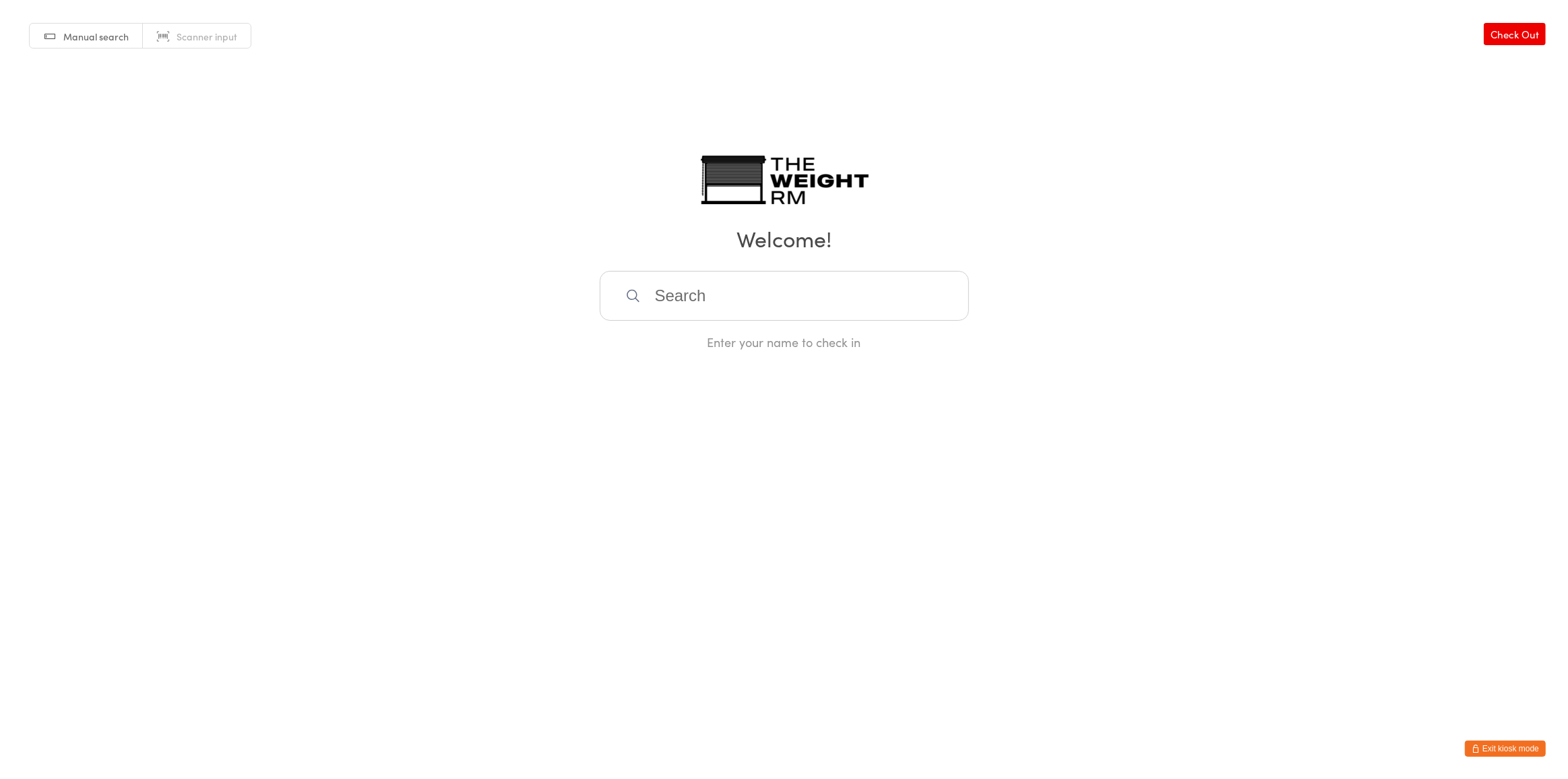
click at [1489, 745] on button "Exit kiosk mode" at bounding box center [1505, 748] width 81 height 16
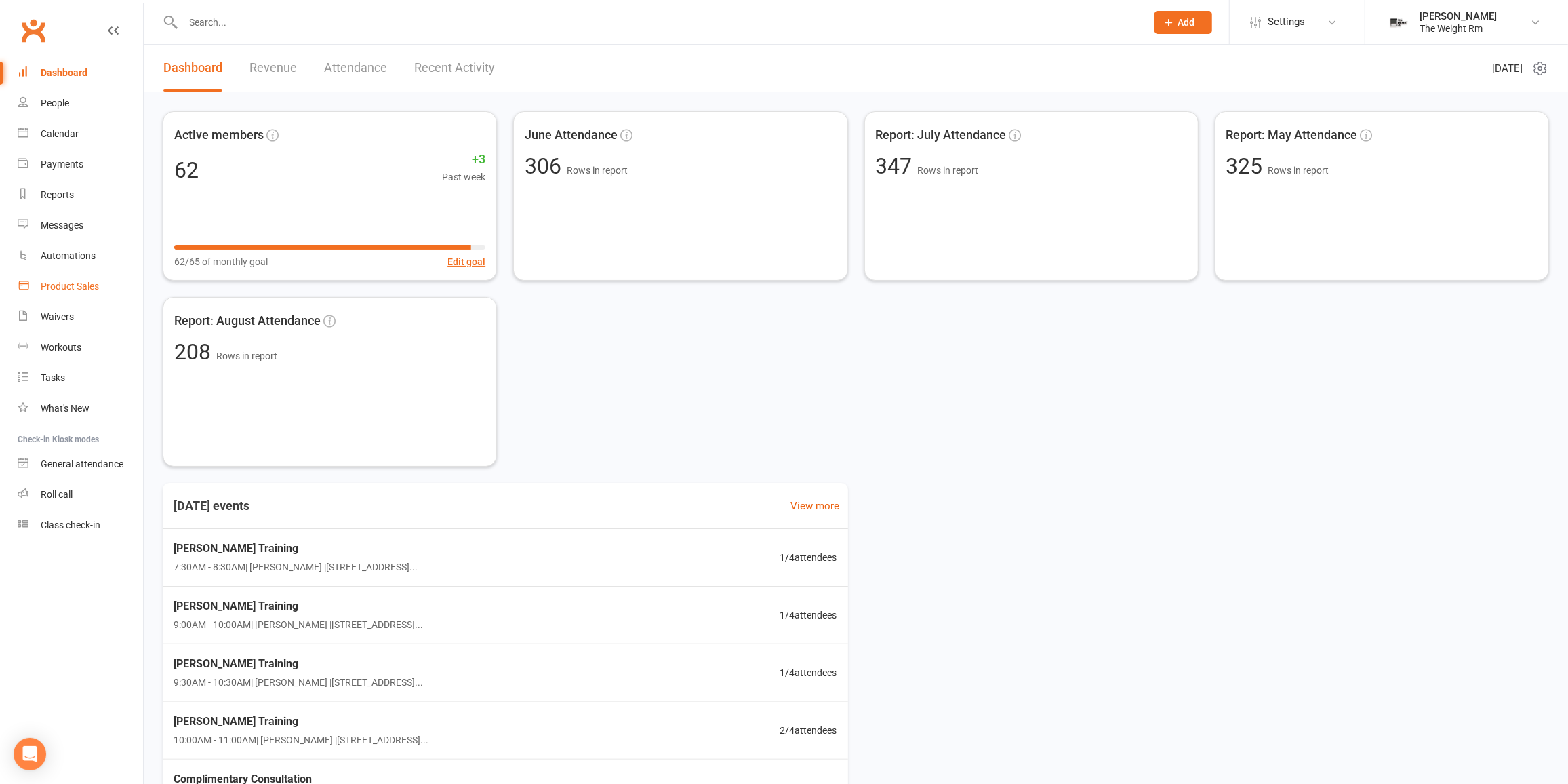
click at [57, 286] on div "Product Sales" at bounding box center [69, 286] width 58 height 11
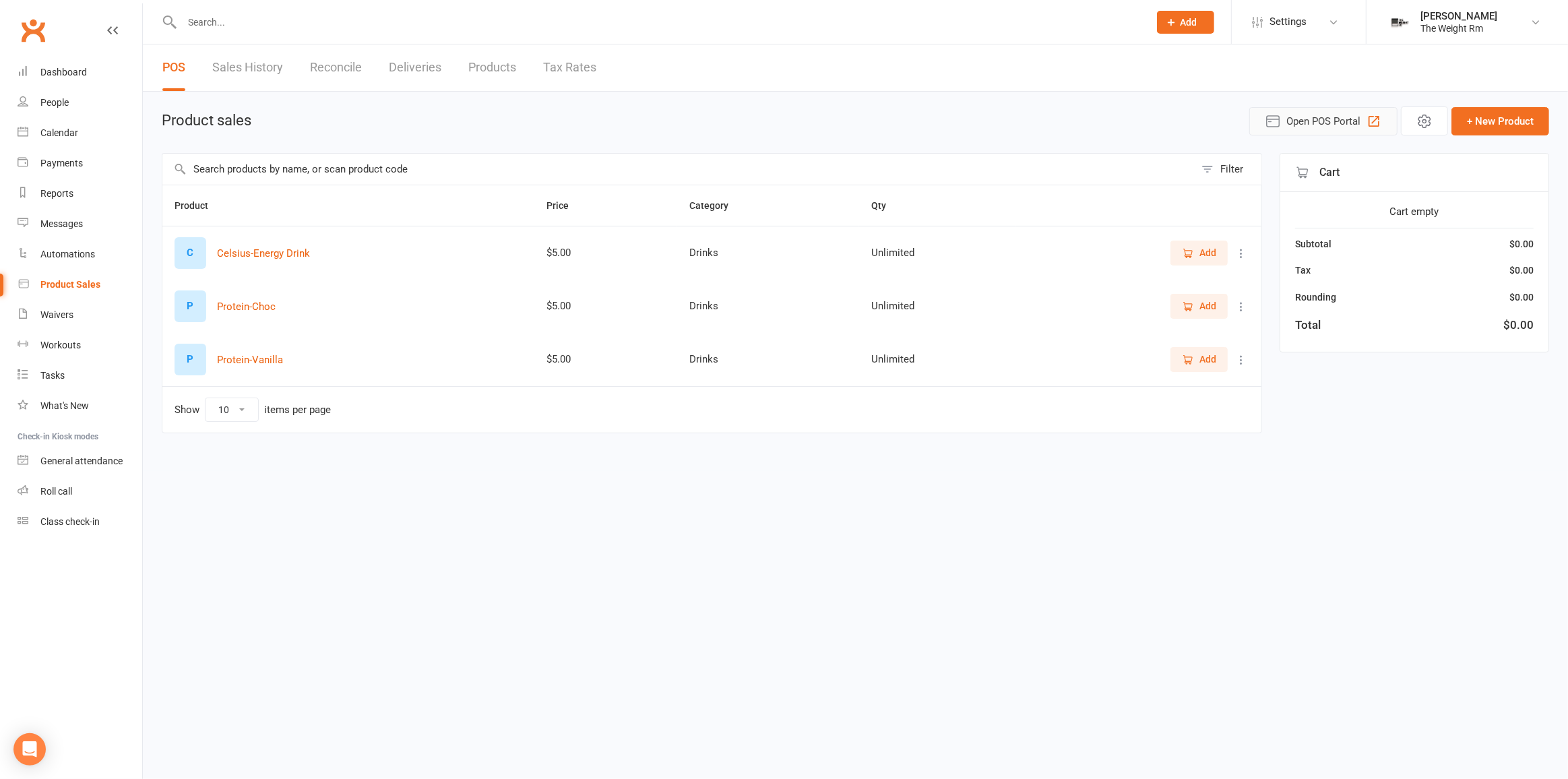
click at [1306, 121] on span "Open POS Portal" at bounding box center [1323, 121] width 74 height 16
click at [1308, 116] on span "Open POS Portal" at bounding box center [1323, 121] width 74 height 16
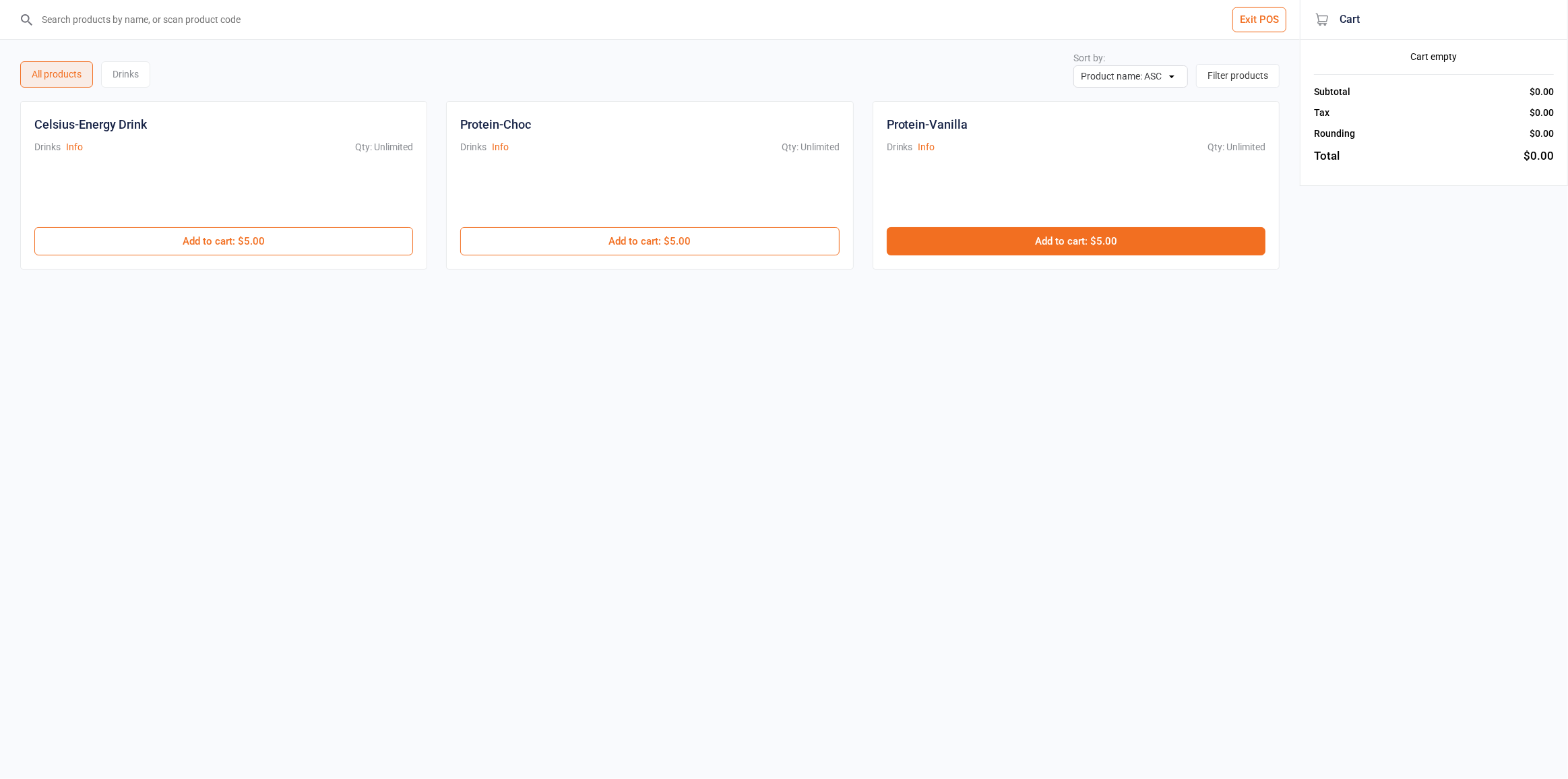
click at [1031, 244] on button "Add to cart : $5.00" at bounding box center [1075, 241] width 379 height 29
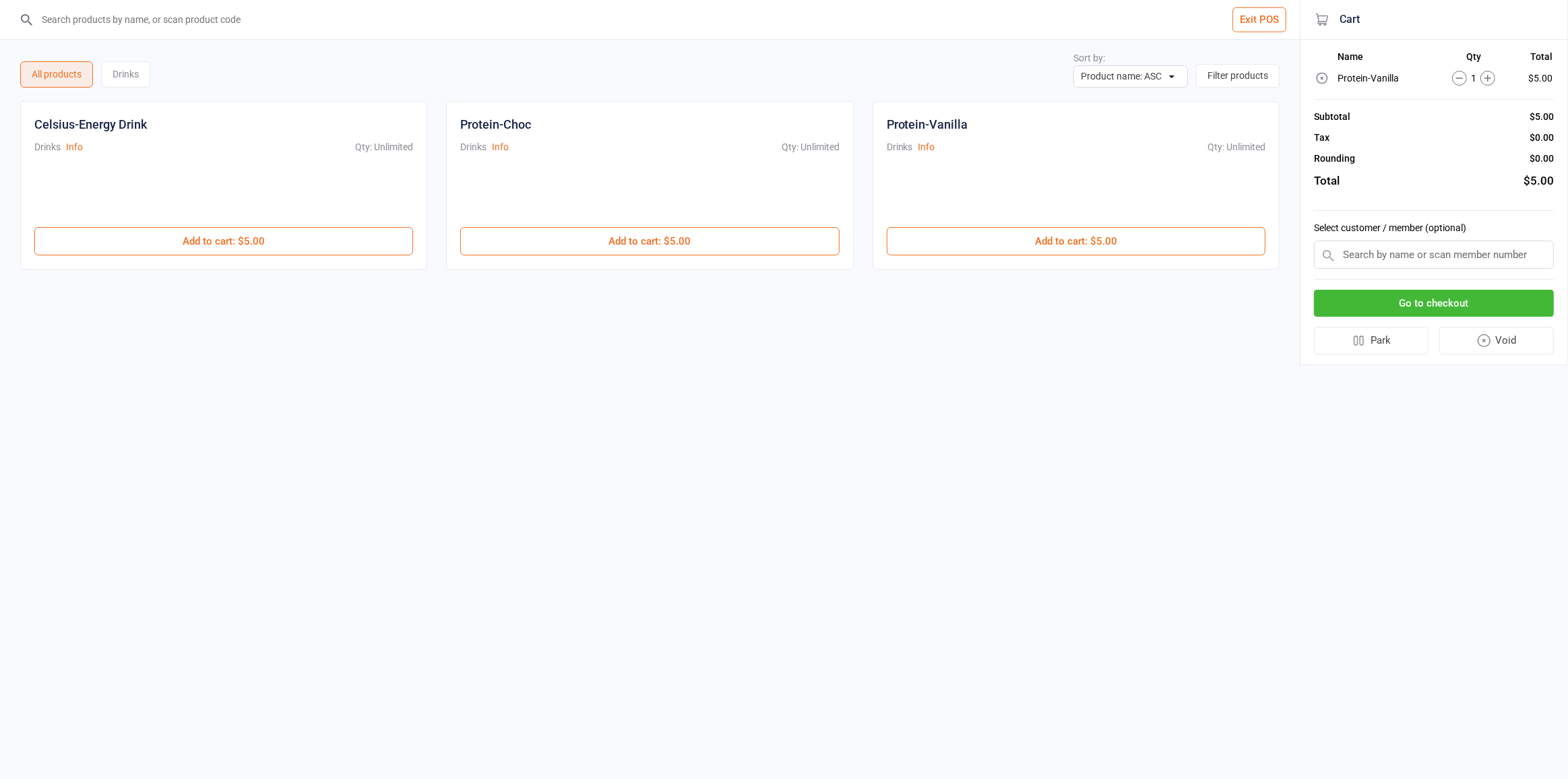
click at [1377, 246] on input "text" at bounding box center [1433, 255] width 240 height 29
type input "l"
type input "kase"
click at [1354, 283] on div "[PERSON_NAME]" at bounding box center [1433, 281] width 238 height 22
click at [1367, 308] on button "Go to checkout" at bounding box center [1433, 300] width 240 height 28
